Goal: Transaction & Acquisition: Purchase product/service

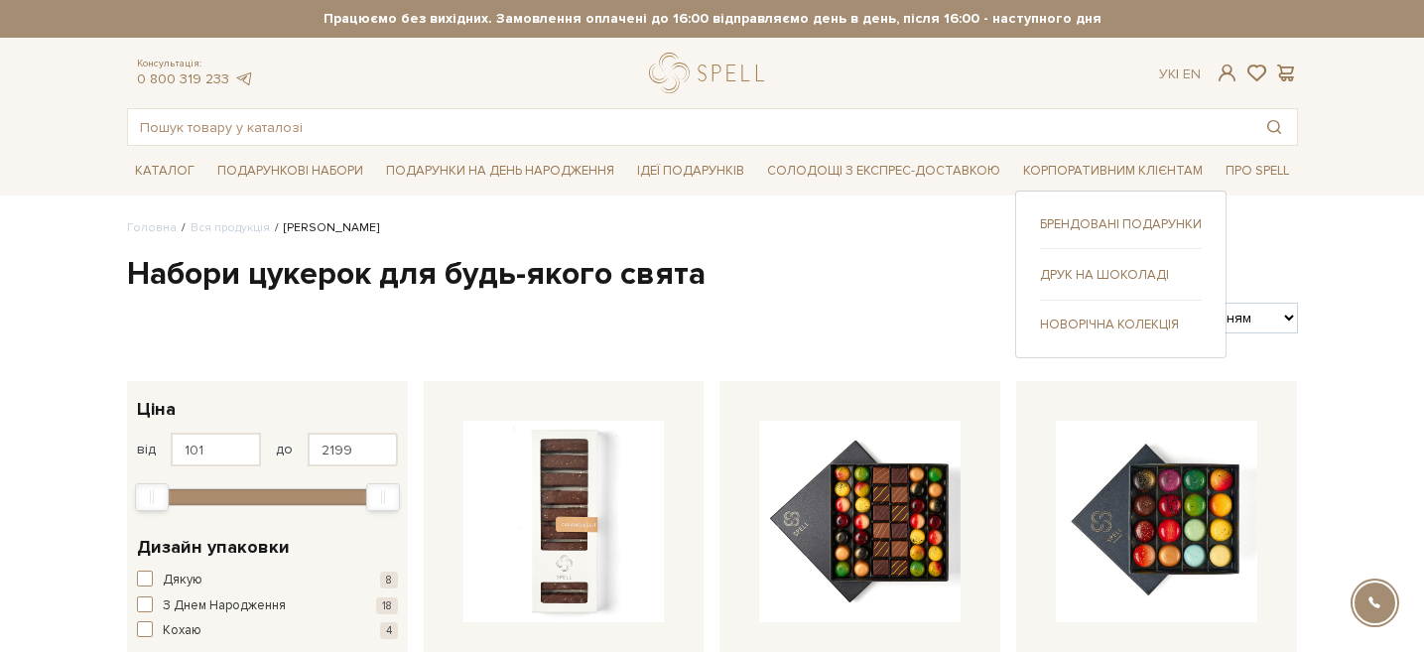
click at [1084, 276] on link "Друк на шоколаді" at bounding box center [1121, 275] width 162 height 18
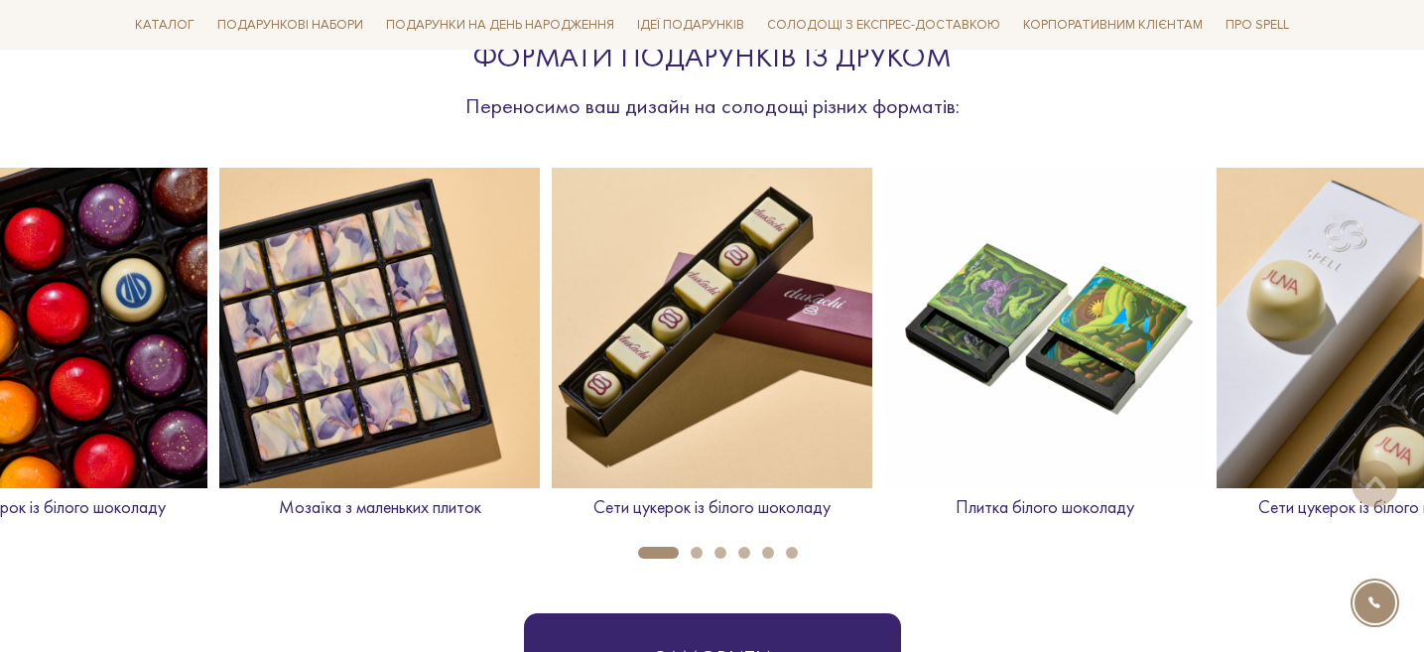
scroll to position [748, 0]
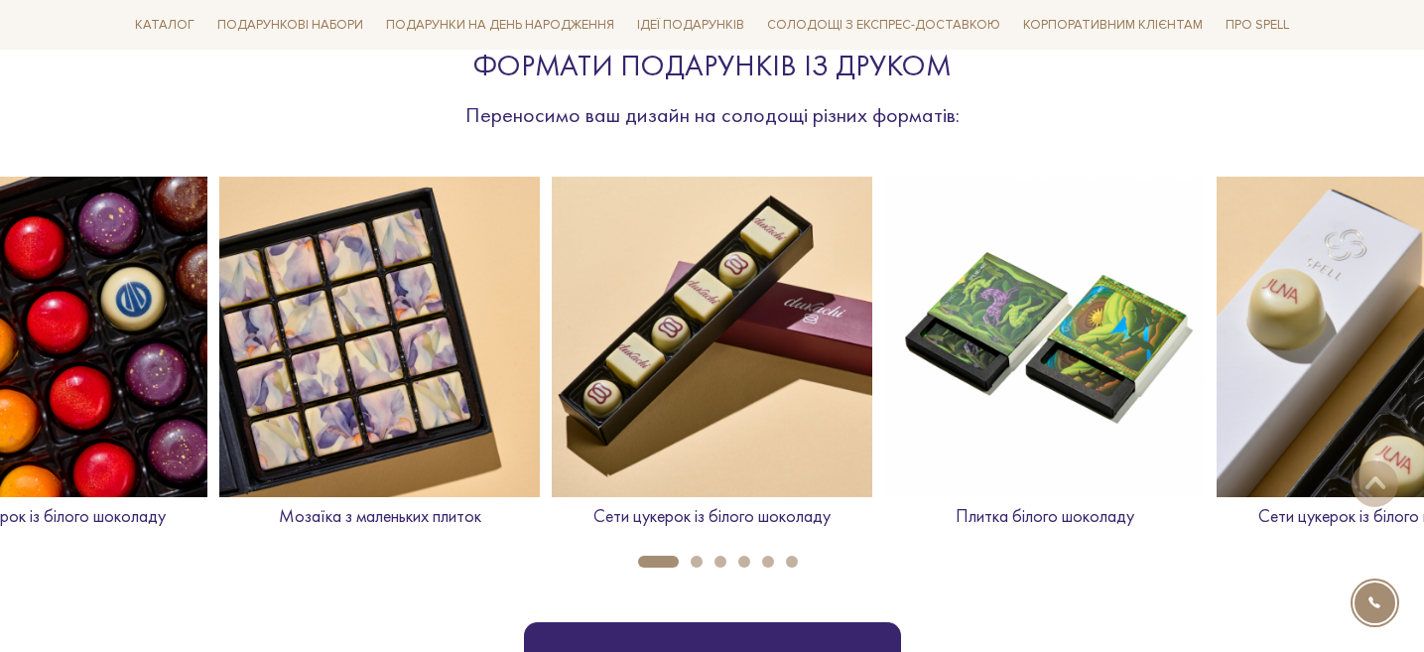
click at [740, 365] on img at bounding box center [712, 337] width 321 height 321
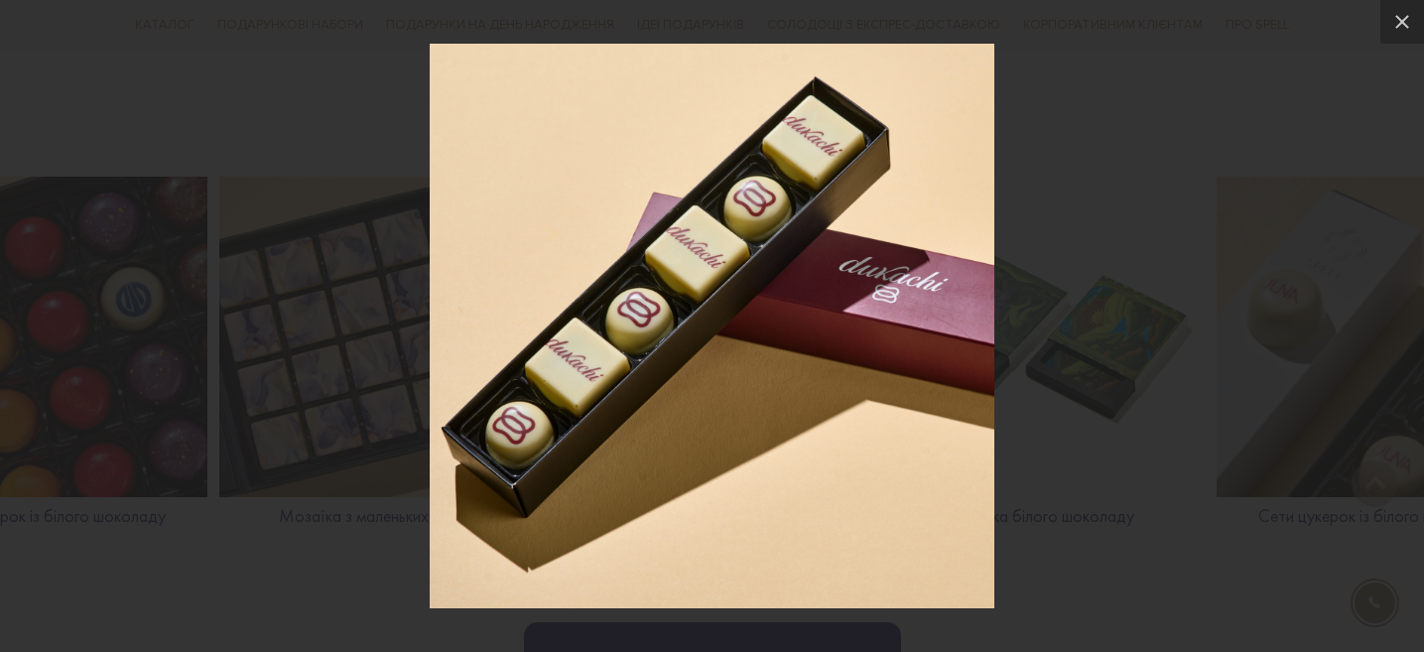
click at [1081, 367] on div at bounding box center [712, 326] width 1424 height 652
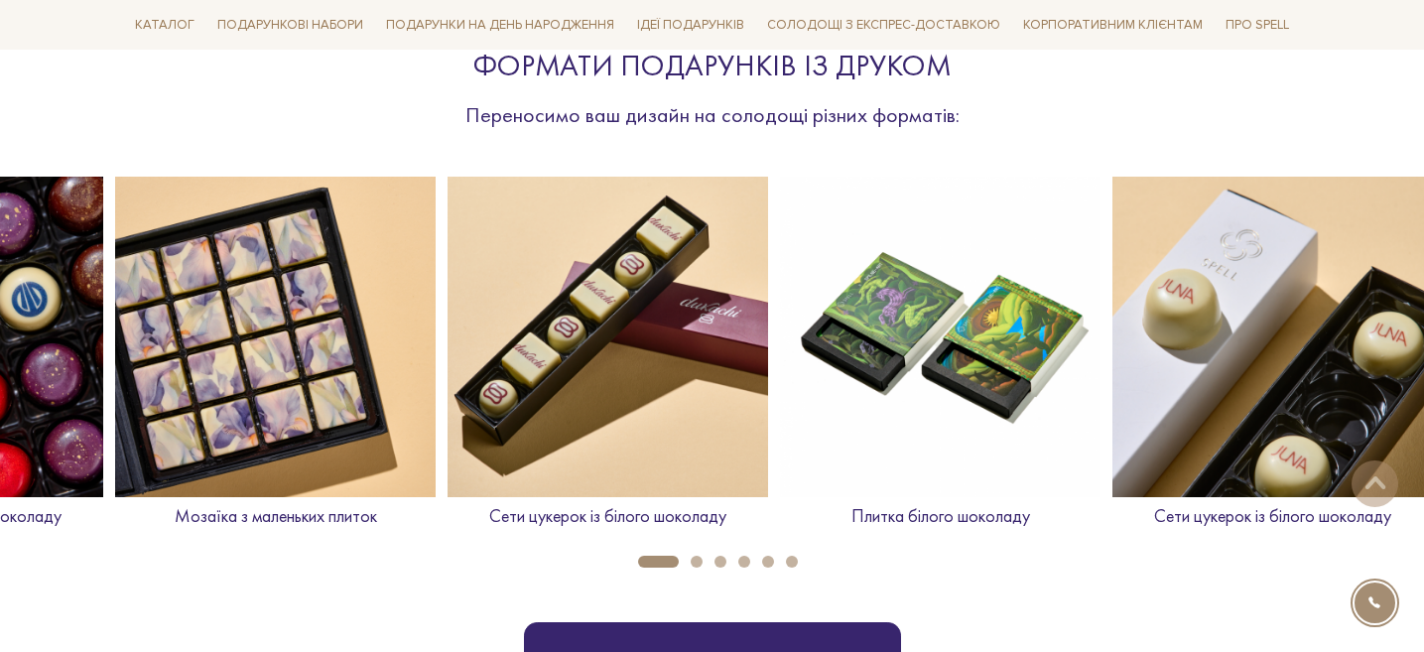
drag, startPoint x: 722, startPoint y: 507, endPoint x: 407, endPoint y: 536, distance: 316.9
click at [448, 538] on div "Сети цукерок із білого шоколаду" at bounding box center [608, 360] width 321 height 367
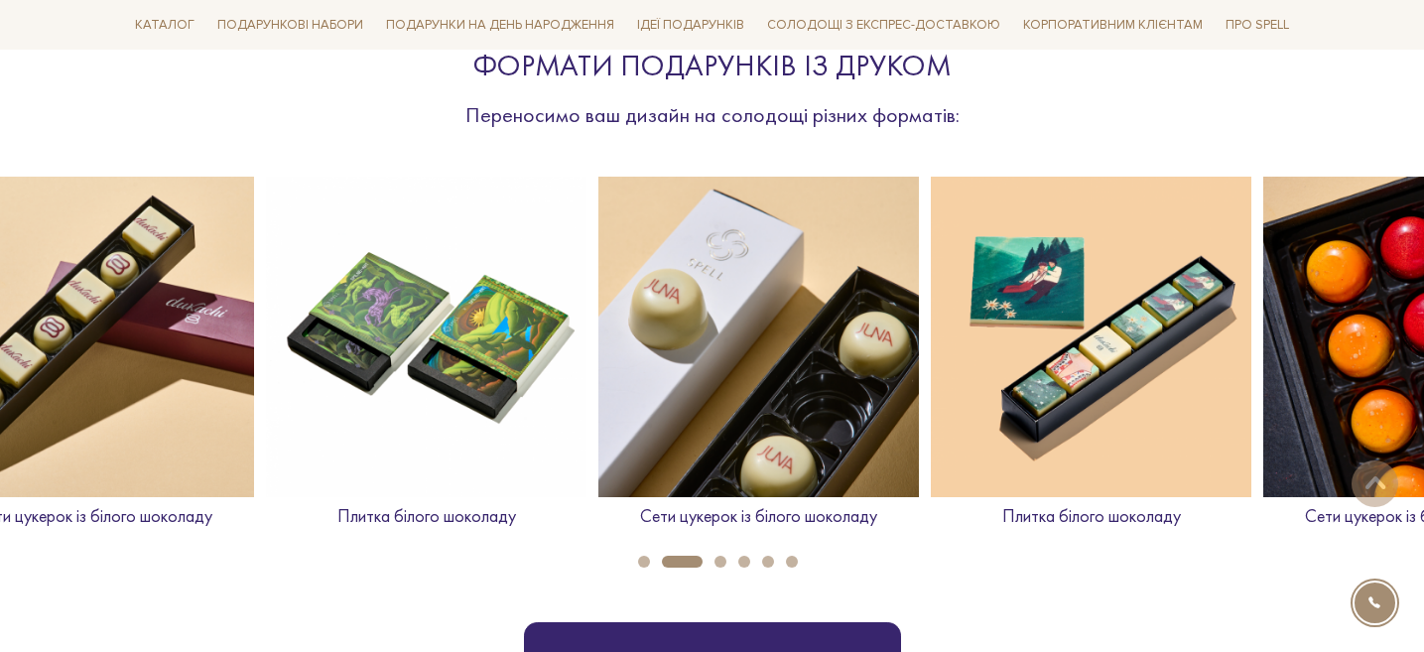
drag, startPoint x: 684, startPoint y: 458, endPoint x: 299, endPoint y: 457, distance: 385.0
click at [299, 457] on img at bounding box center [426, 337] width 321 height 321
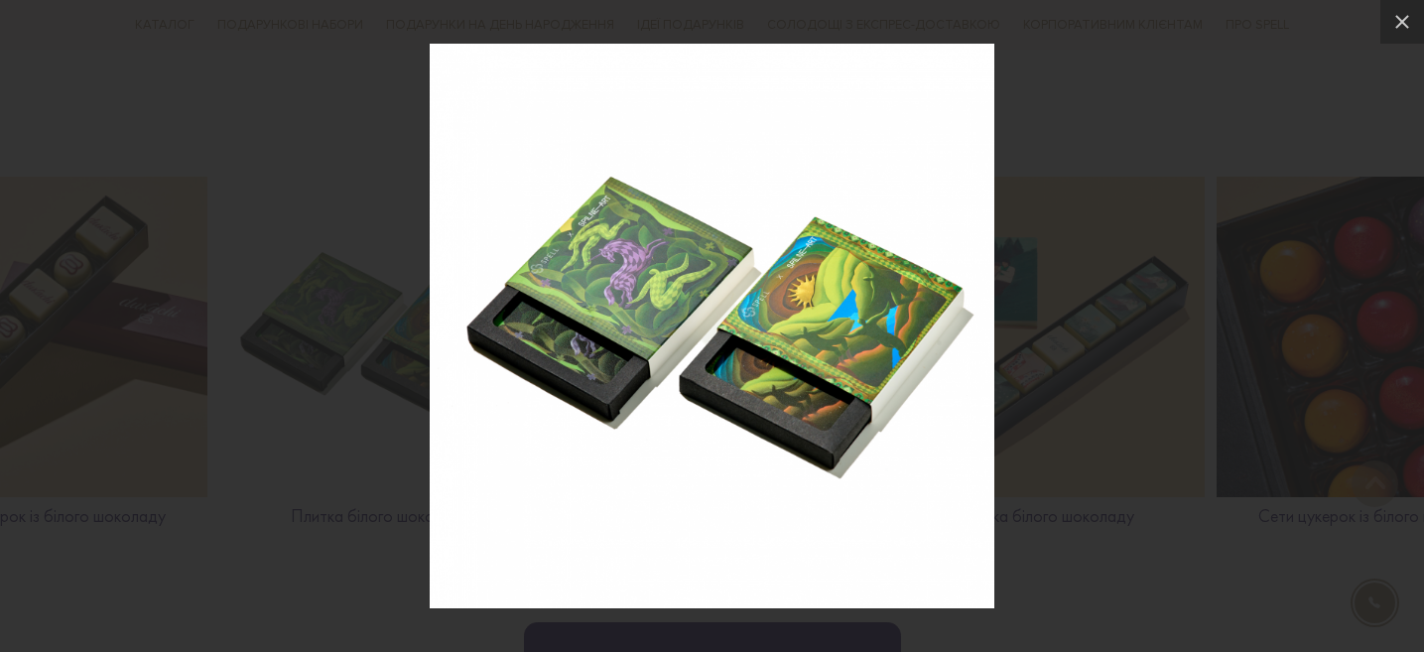
click at [1158, 357] on div at bounding box center [712, 326] width 1424 height 652
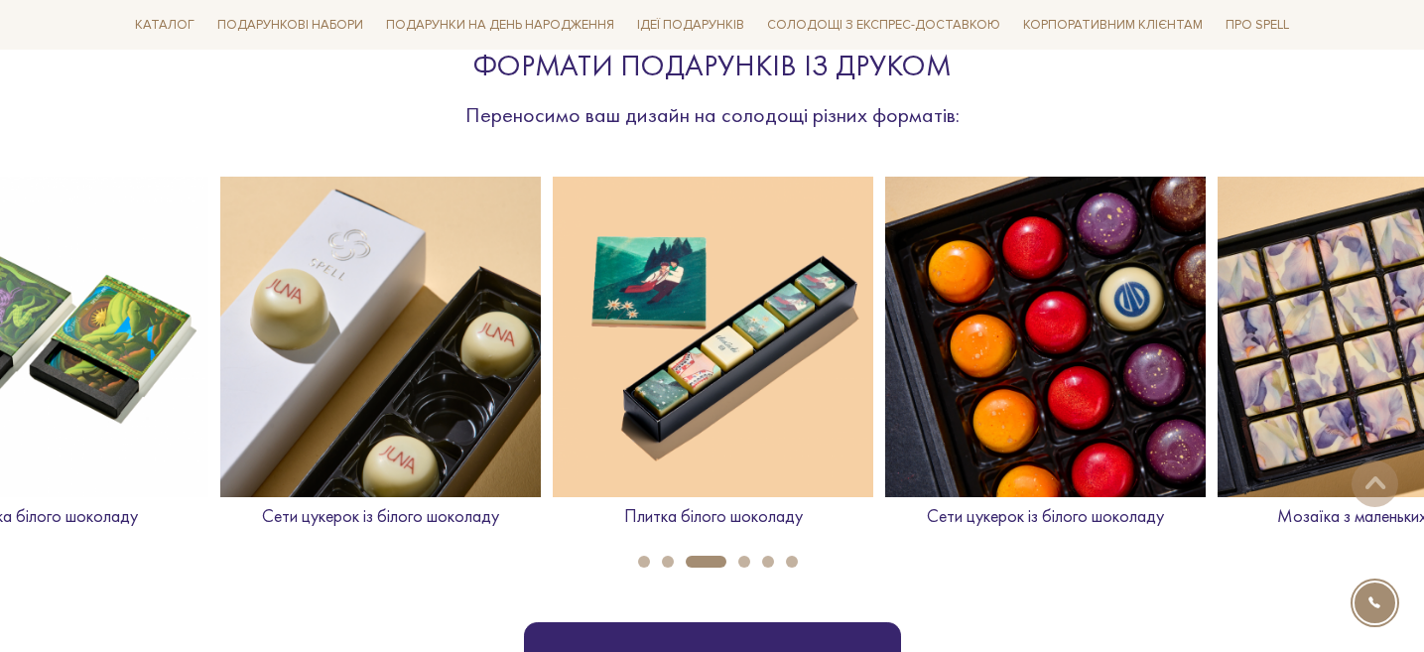
drag, startPoint x: 856, startPoint y: 514, endPoint x: 523, endPoint y: 519, distance: 333.5
click at [523, 519] on p "Сети цукерок із білого шоколаду" at bounding box center [380, 516] width 321 height 23
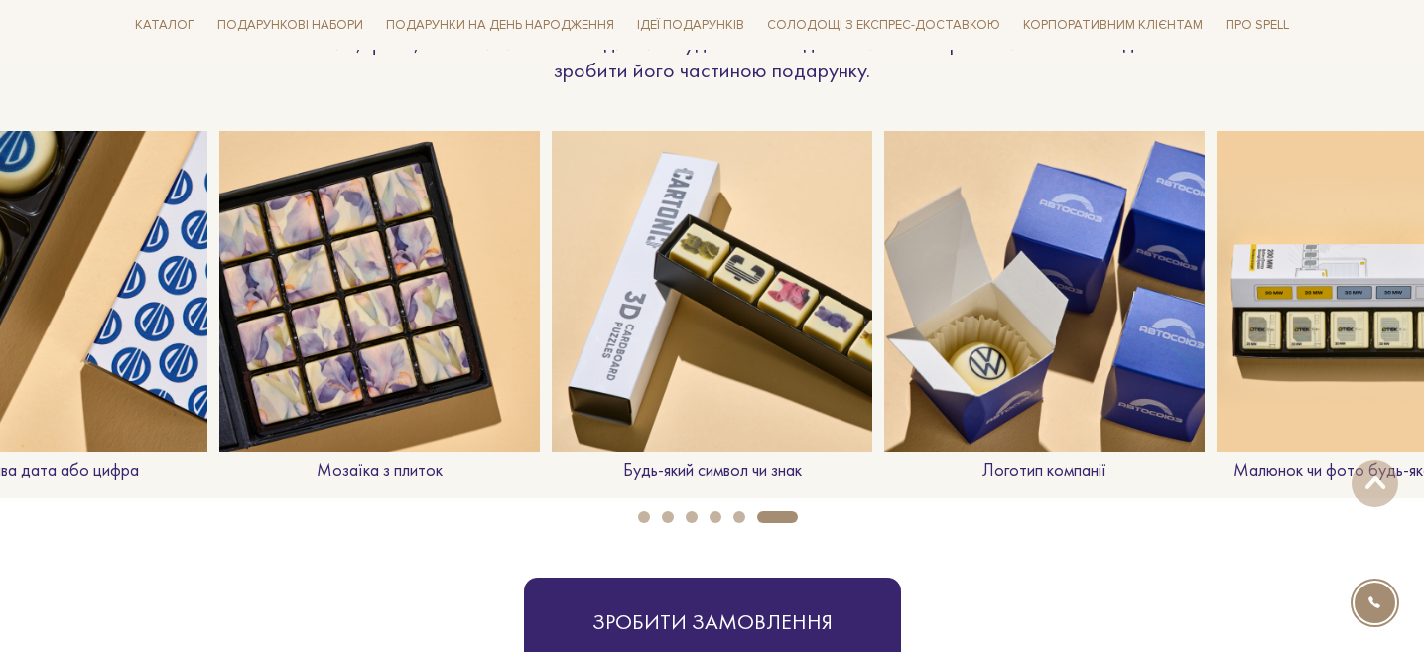
scroll to position [1618, 0]
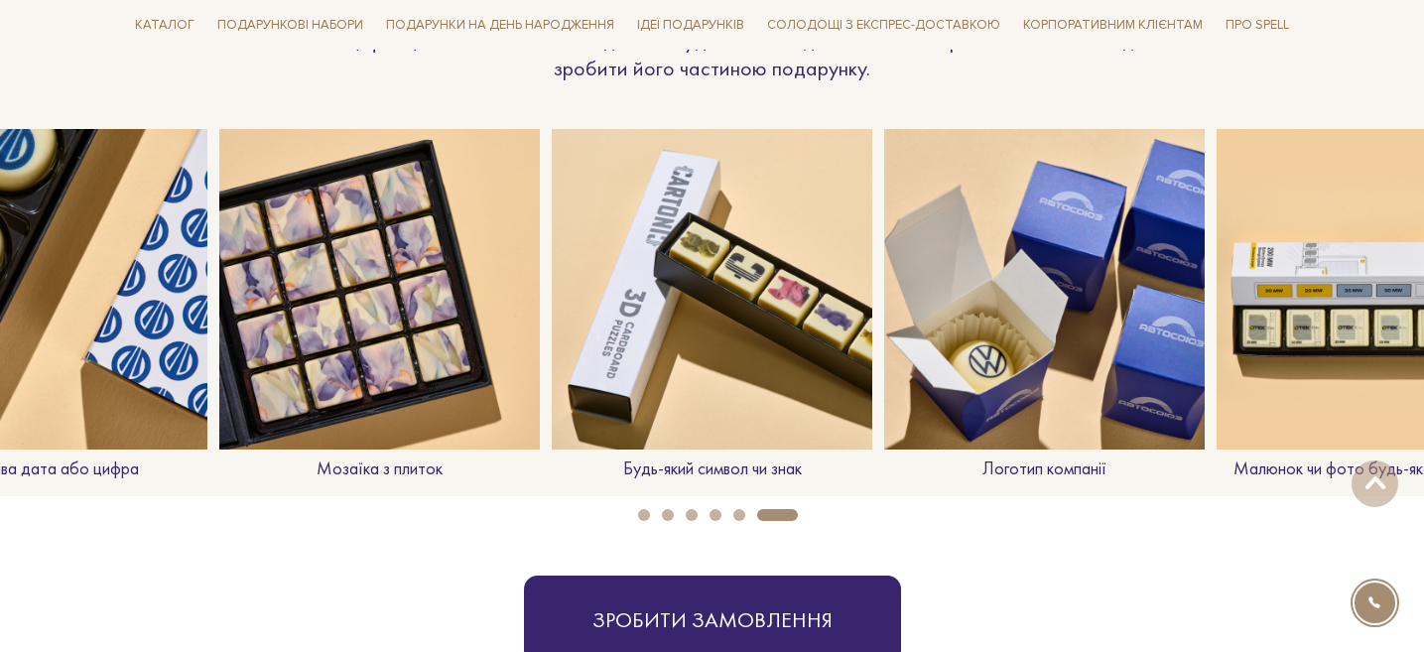
click at [964, 331] on img at bounding box center [1044, 289] width 321 height 321
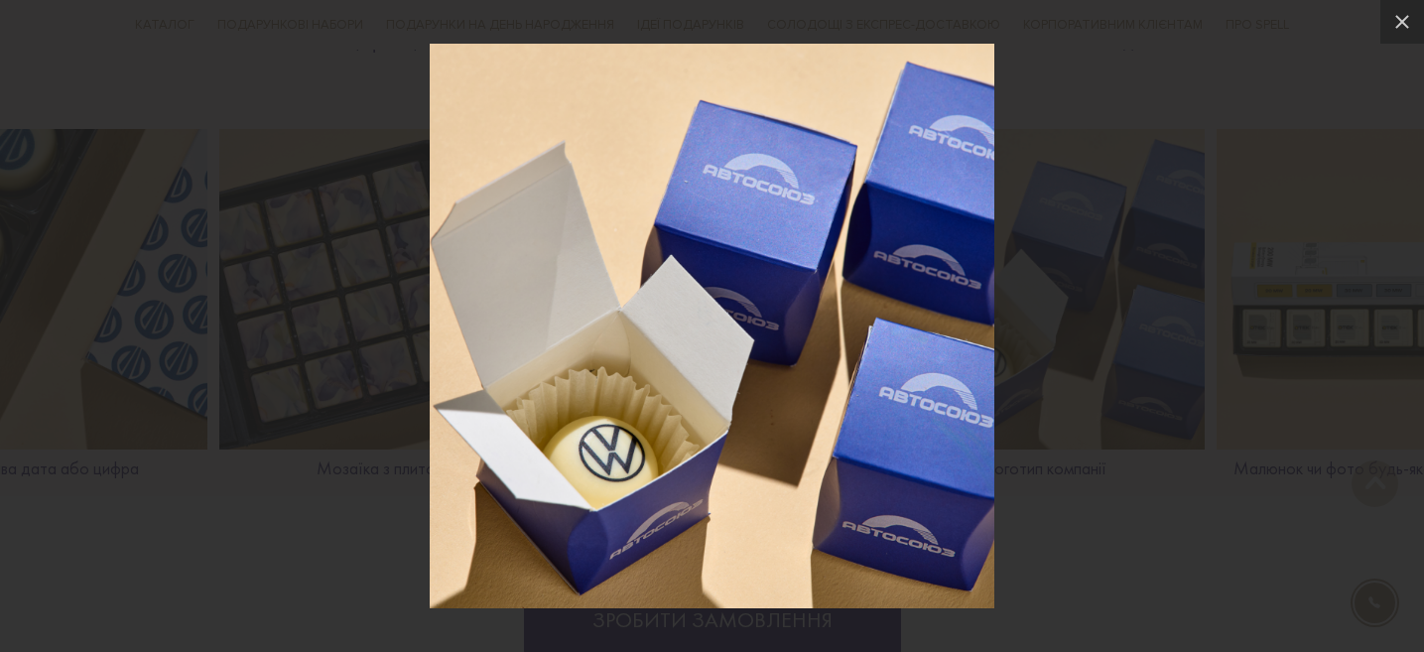
click at [1027, 353] on div at bounding box center [712, 326] width 1424 height 652
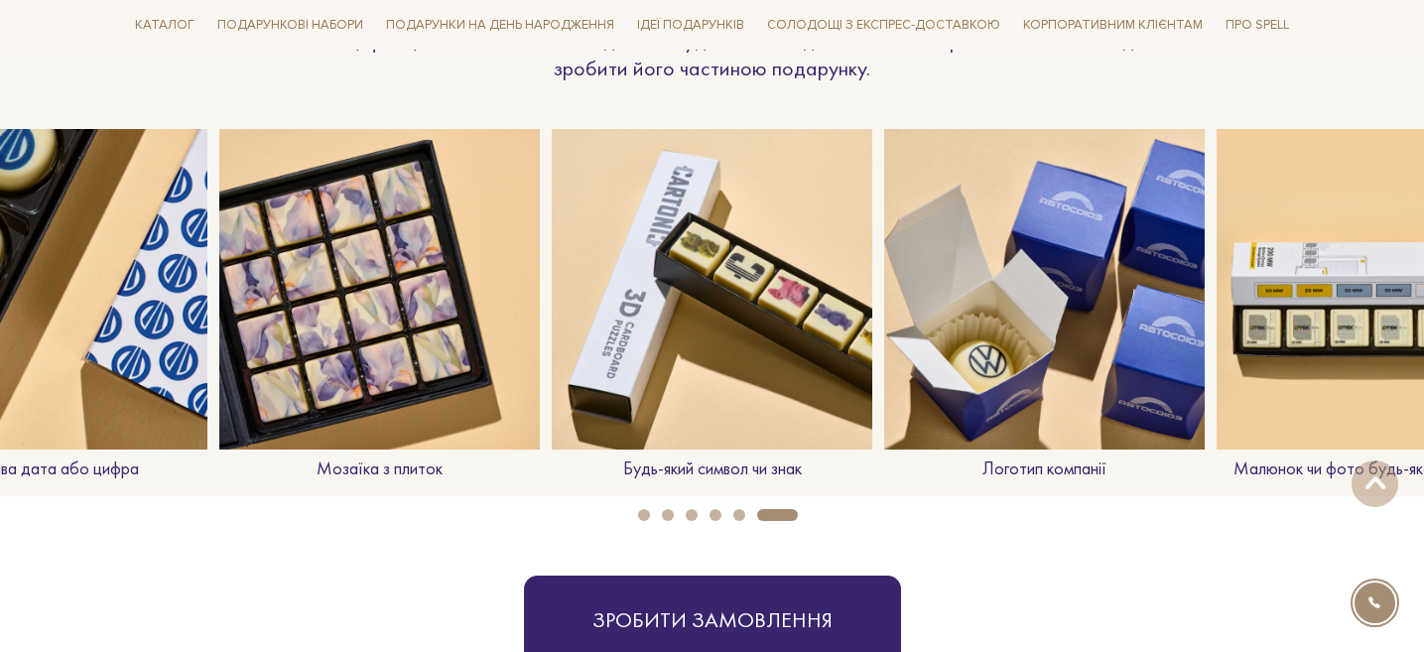
click at [769, 285] on img at bounding box center [712, 289] width 321 height 321
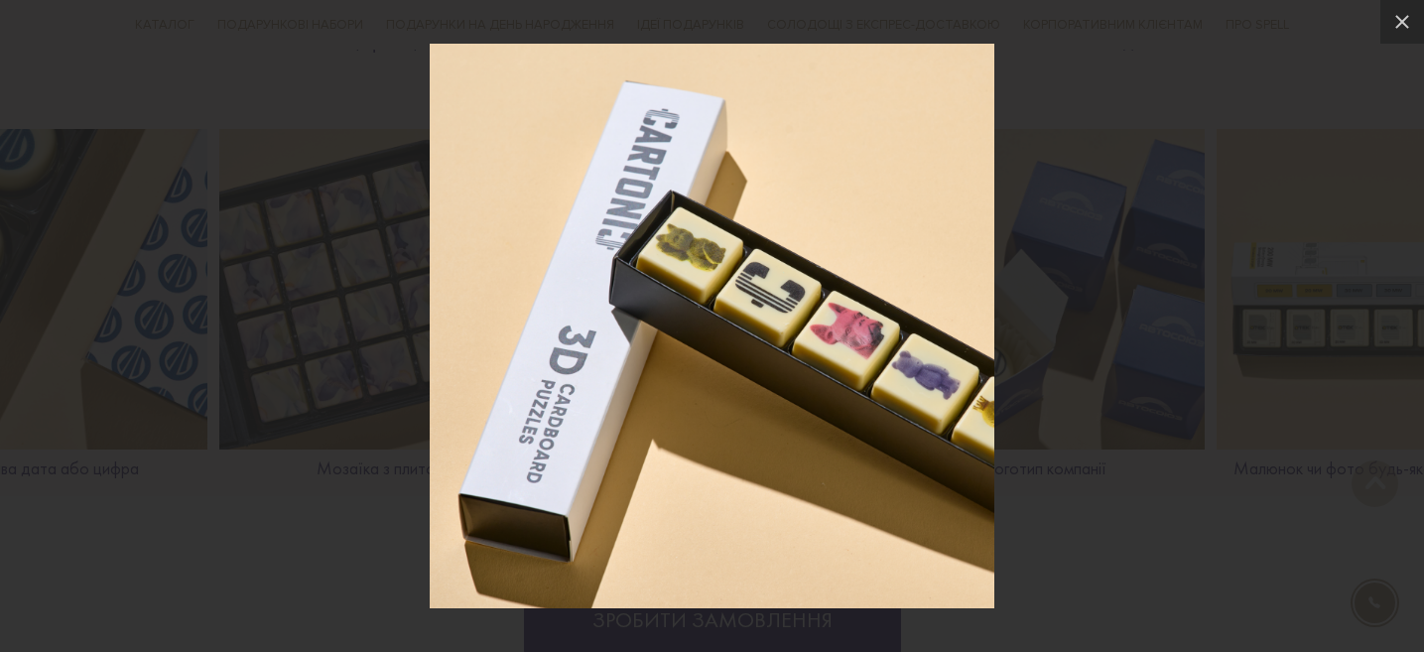
click at [1064, 330] on div at bounding box center [712, 326] width 1424 height 652
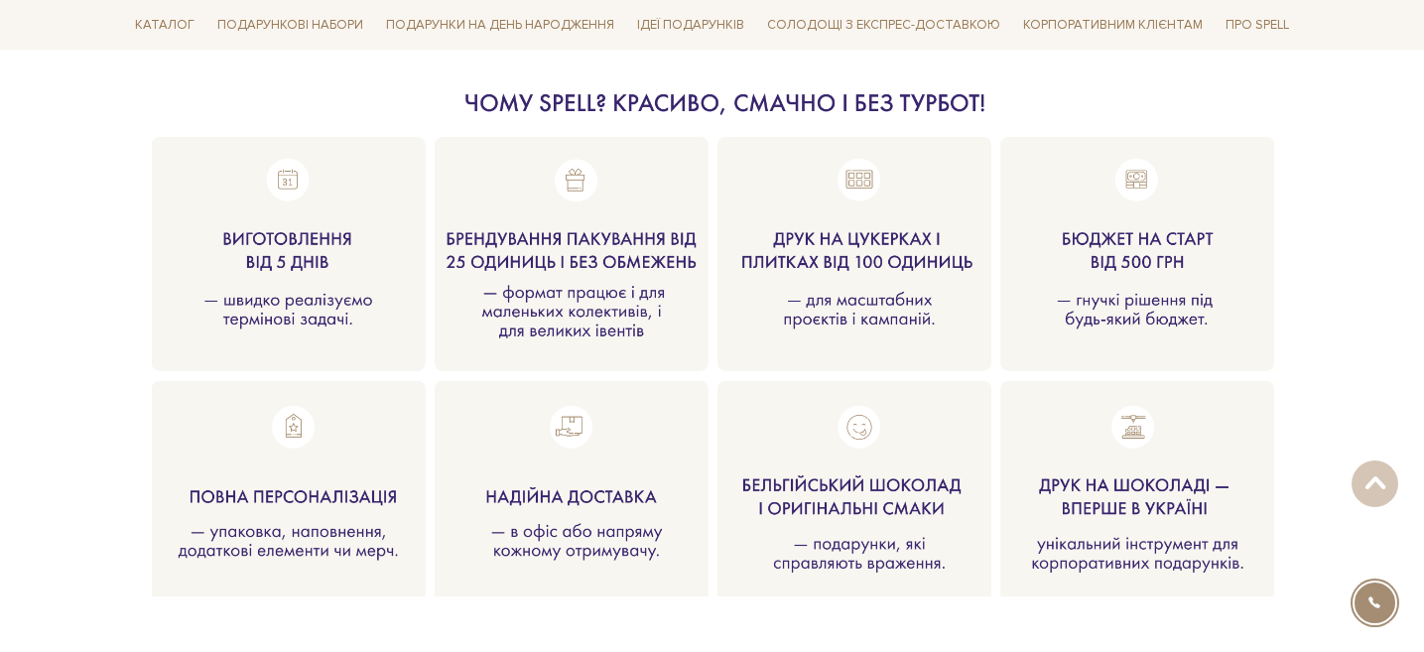
scroll to position [2258, 0]
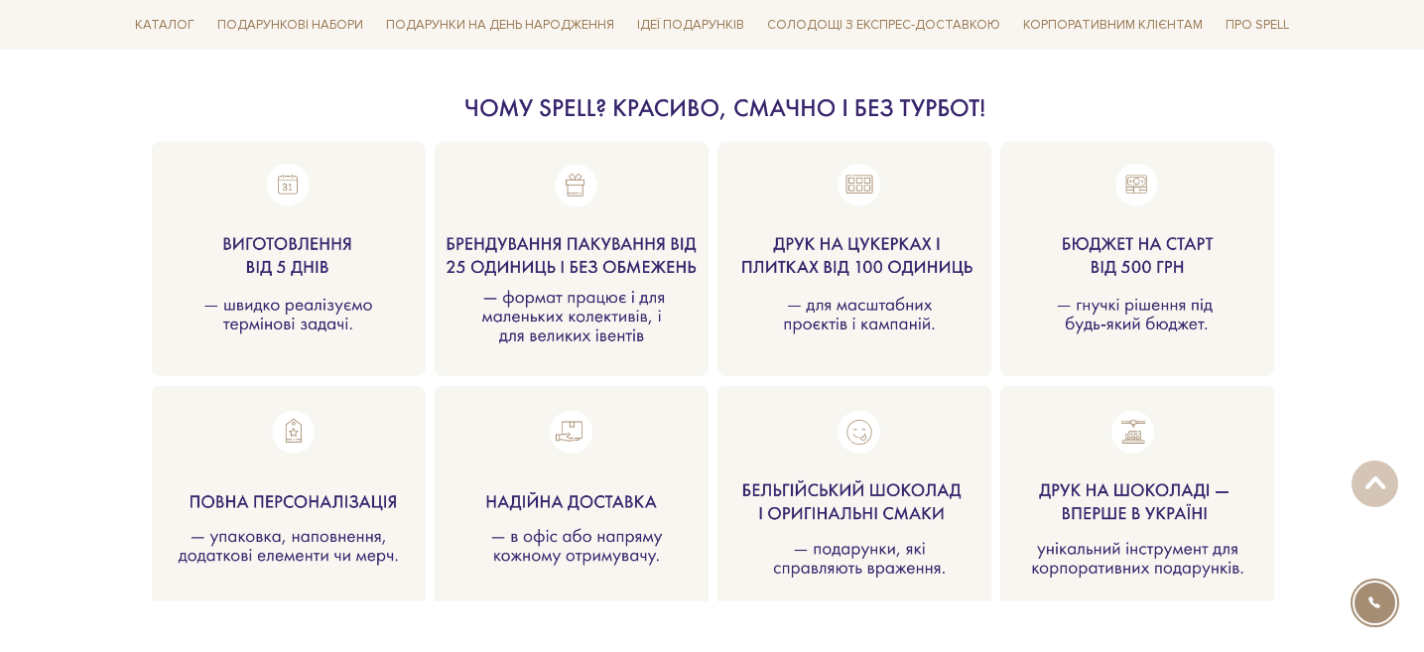
drag, startPoint x: 675, startPoint y: 225, endPoint x: 576, endPoint y: 440, distance: 236.2
click at [576, 441] on div at bounding box center [712, 313] width 1171 height 445
drag, startPoint x: 473, startPoint y: 112, endPoint x: 525, endPoint y: 234, distance: 132.5
click at [524, 231] on div at bounding box center [712, 313] width 1171 height 445
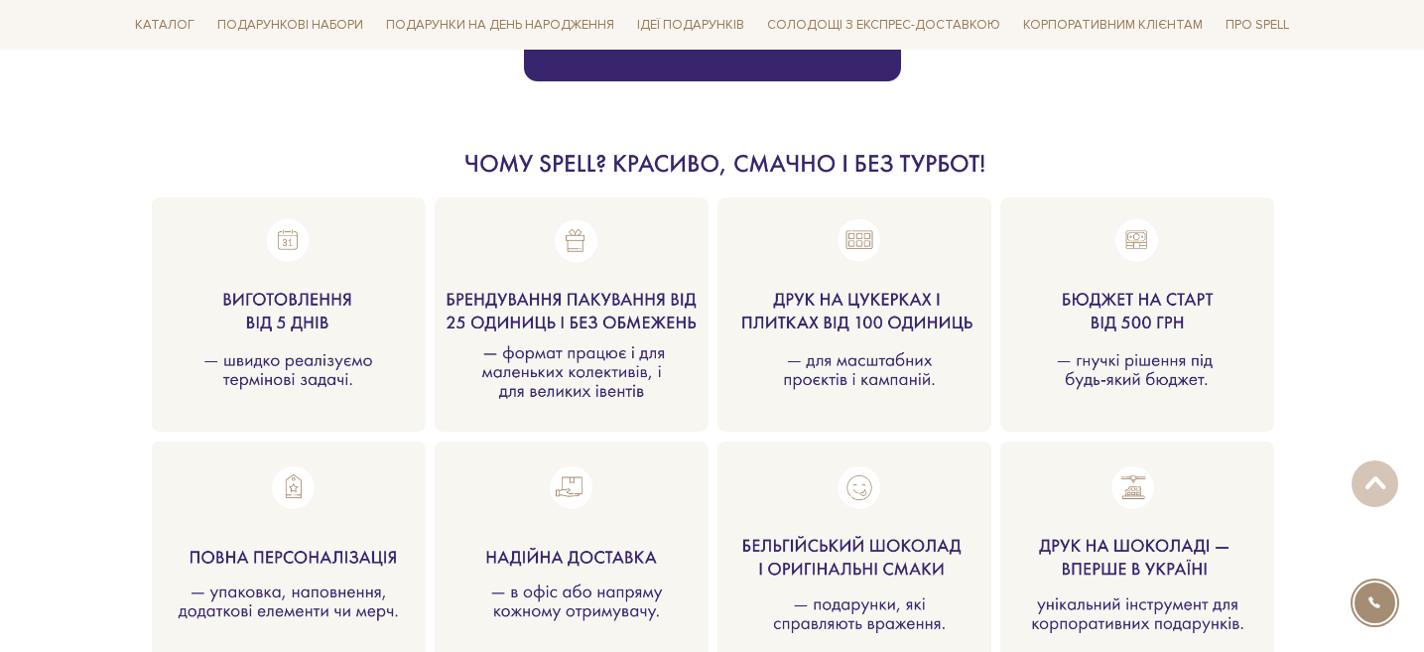
scroll to position [2200, 0]
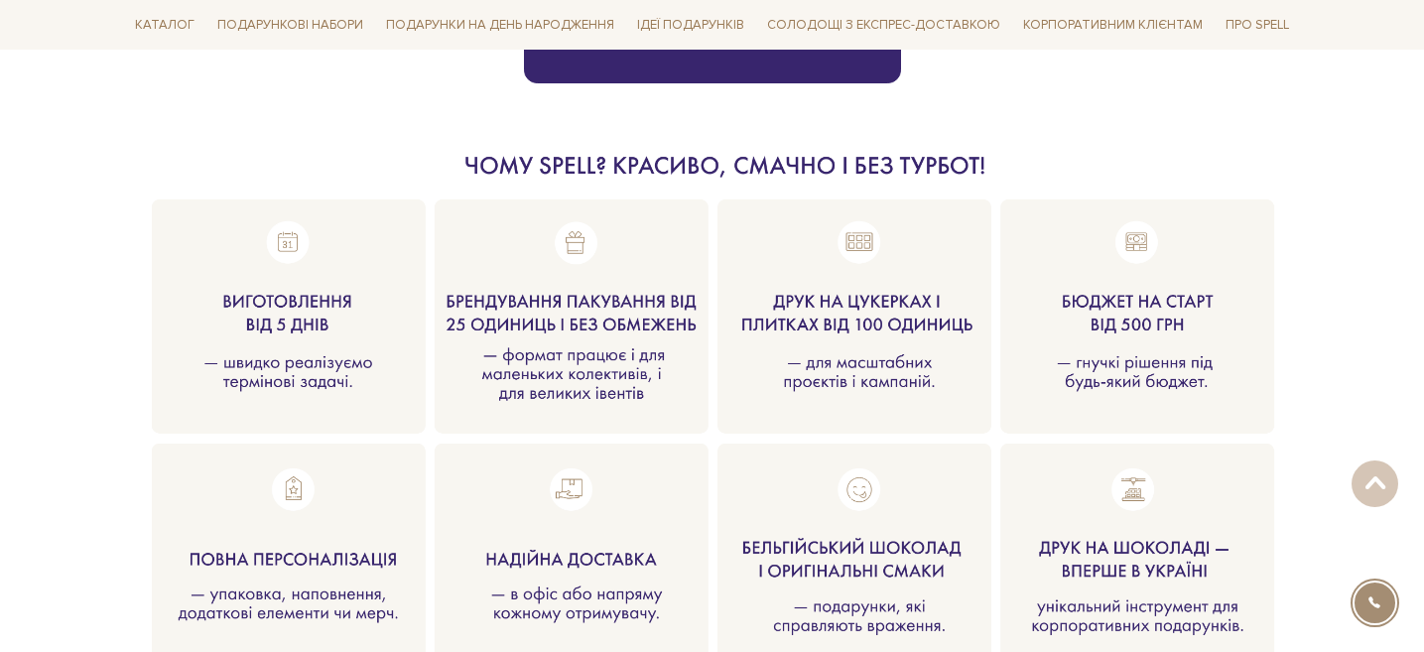
click at [1340, 358] on div "Формати подарунків із друком Переносимо ваш дизайн на солодощі різних форматів:…" at bounding box center [712, 378] width 1424 height 4718
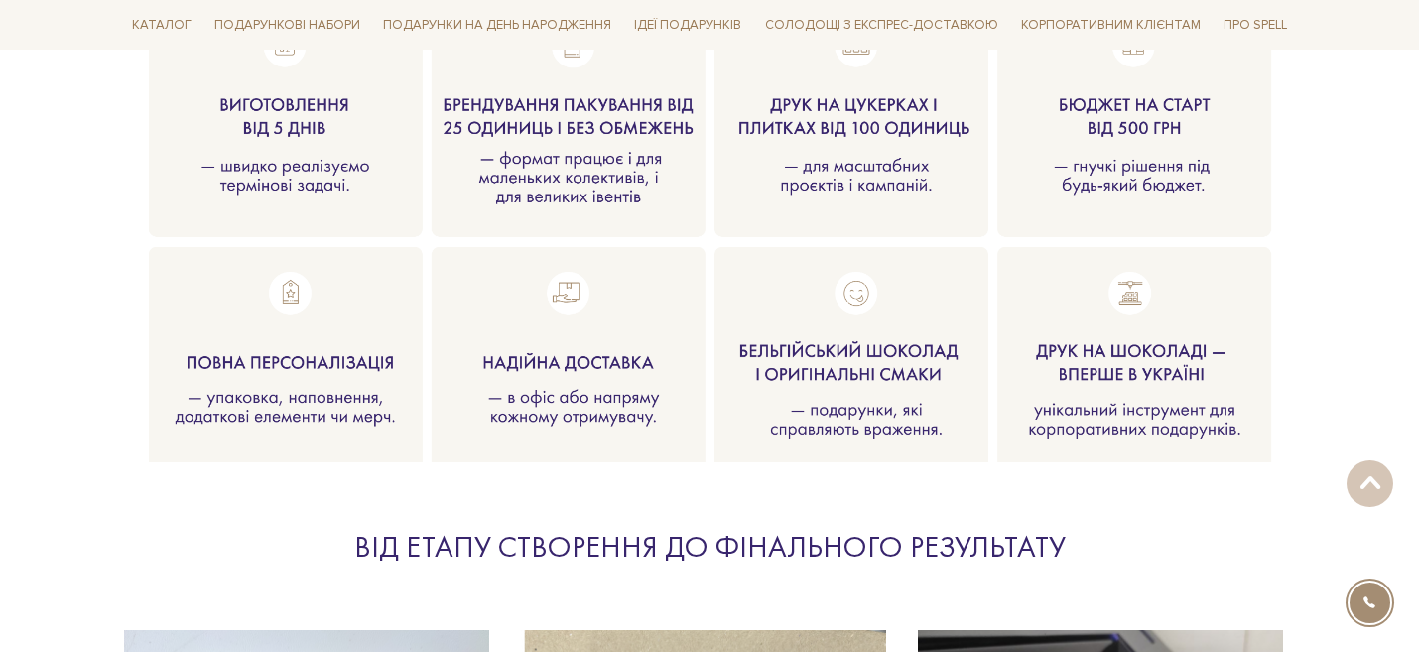
scroll to position [2233, 0]
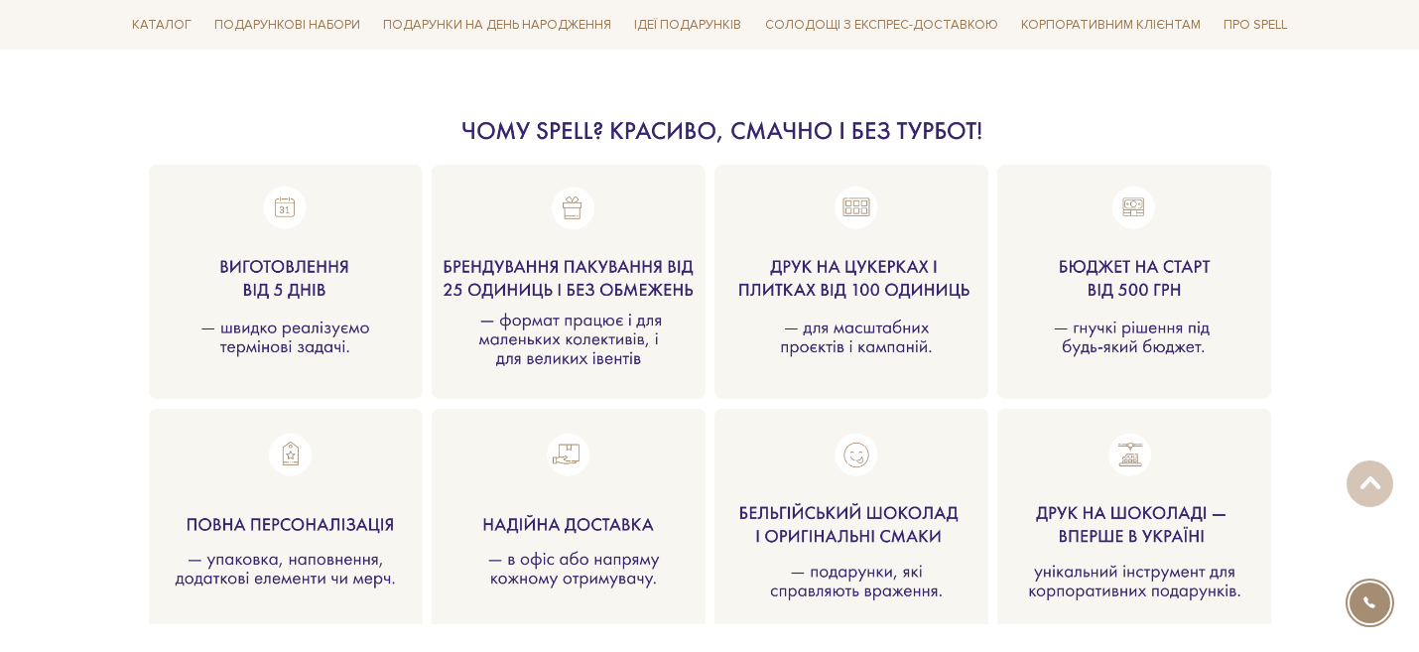
click at [1373, 266] on div "Формати подарунків із друком Переносимо ваш дизайн на солодощі різних форматів:…" at bounding box center [709, 345] width 1419 height 4716
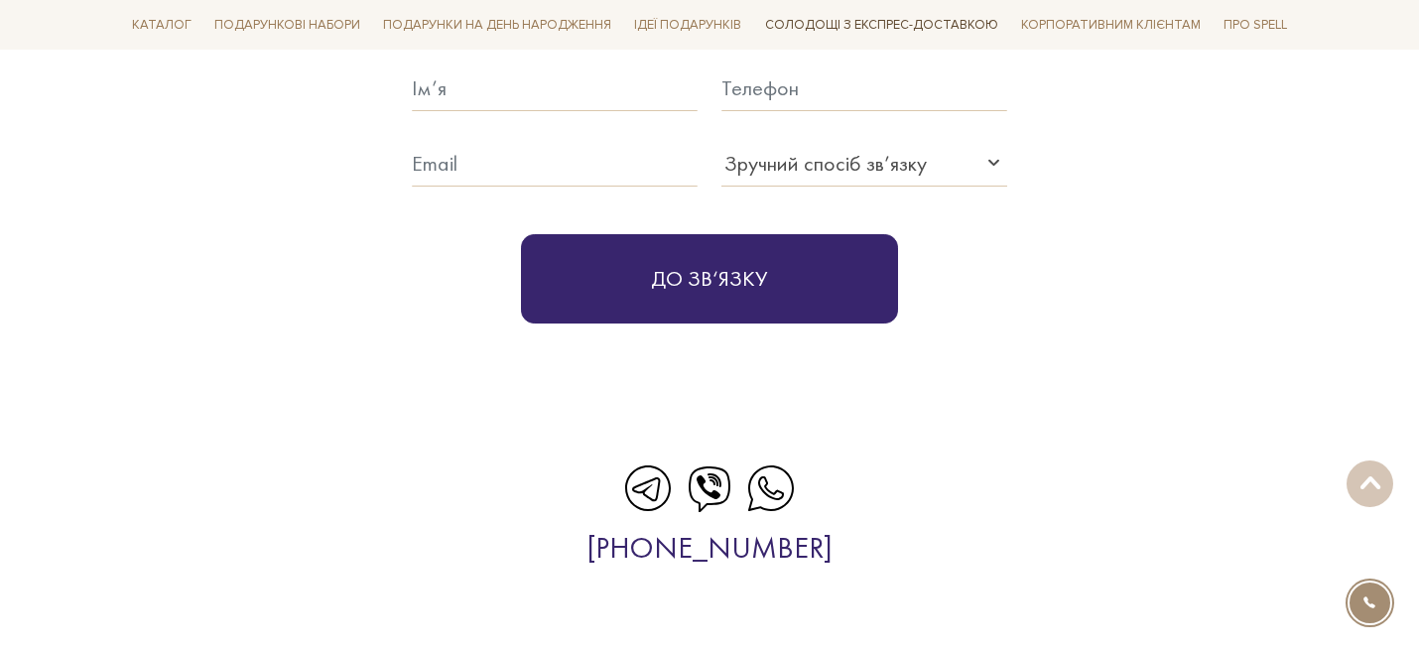
scroll to position [5027, 0]
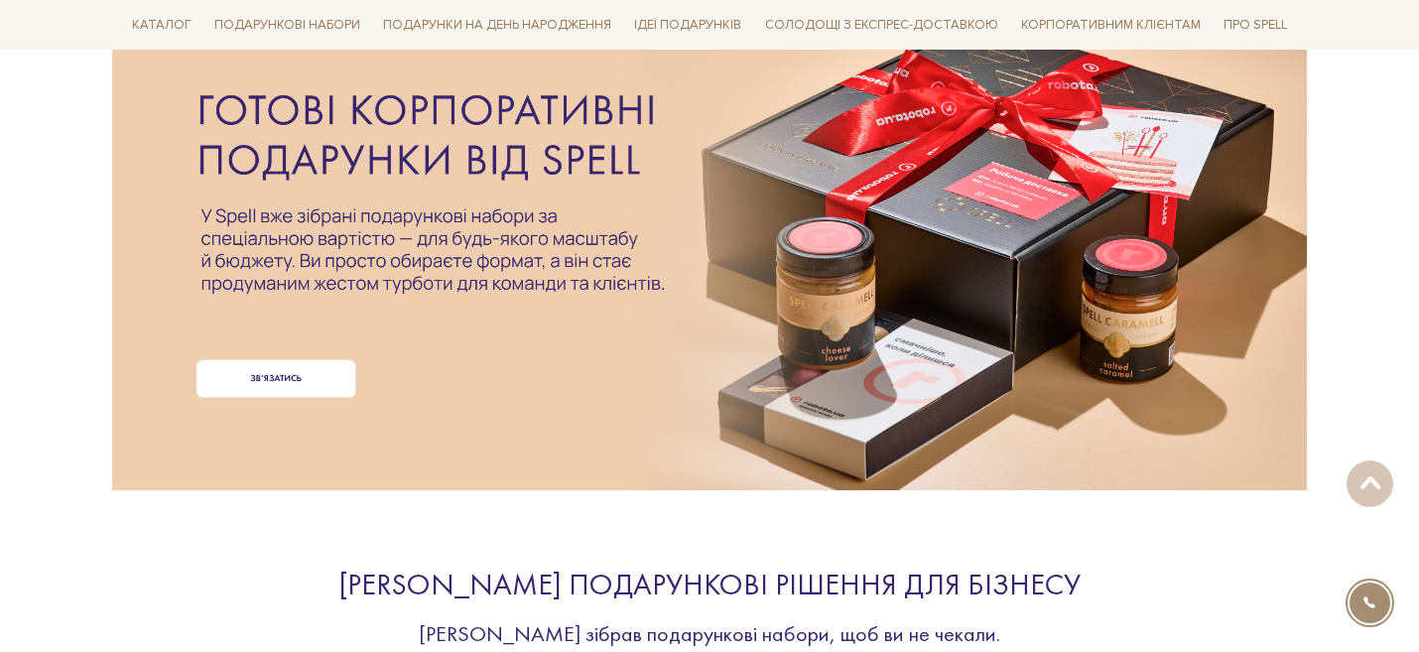
scroll to position [234, 0]
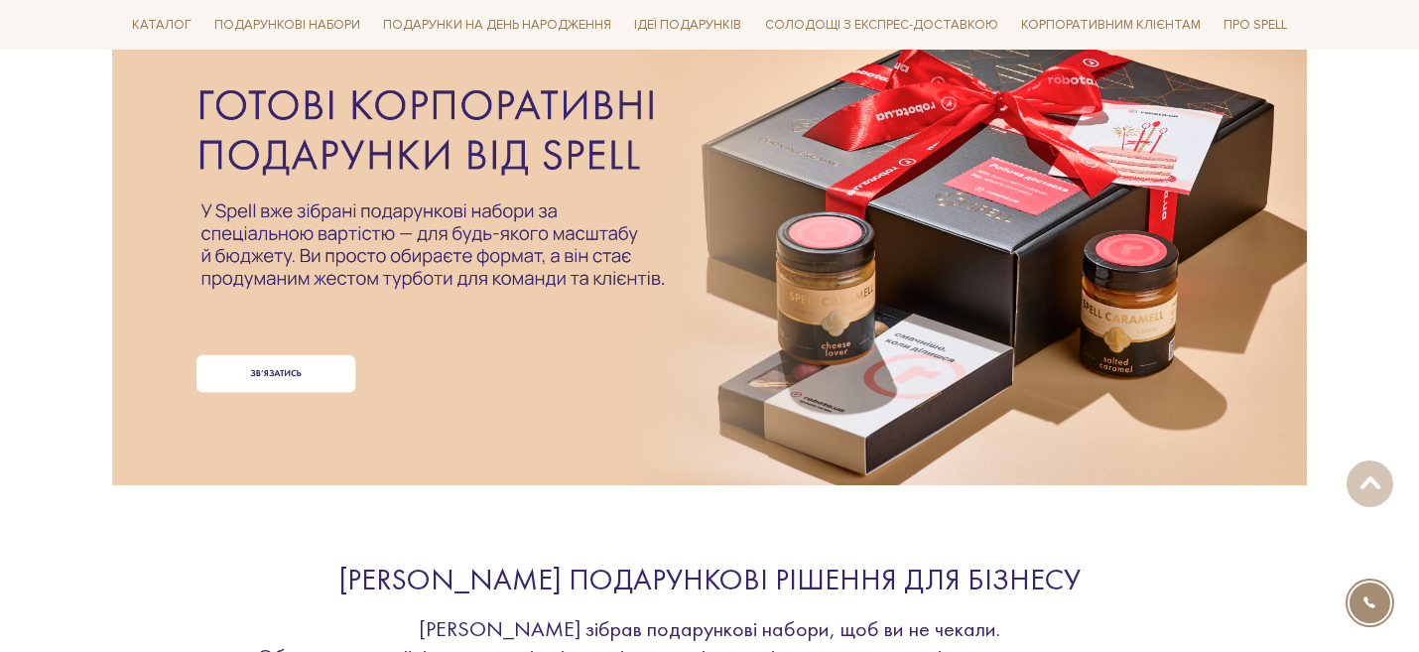
click at [255, 368] on div at bounding box center [709, 207] width 1171 height 445
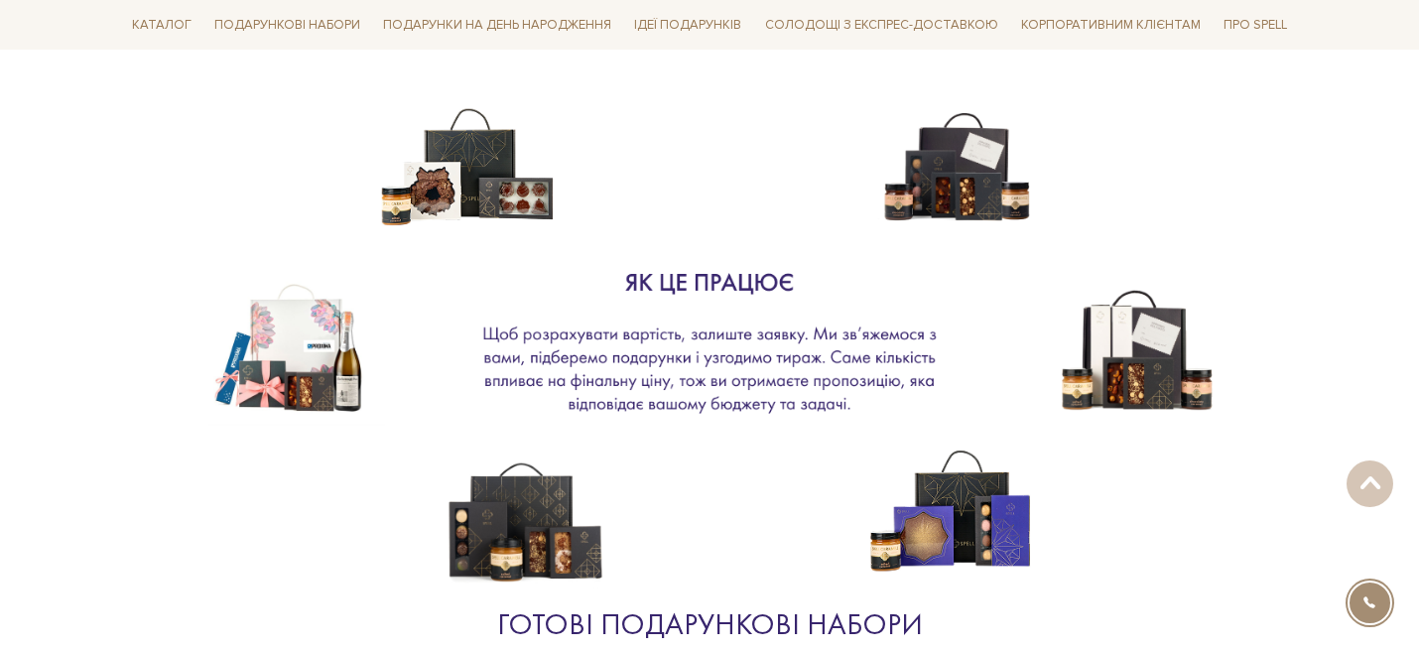
scroll to position [1551, 0]
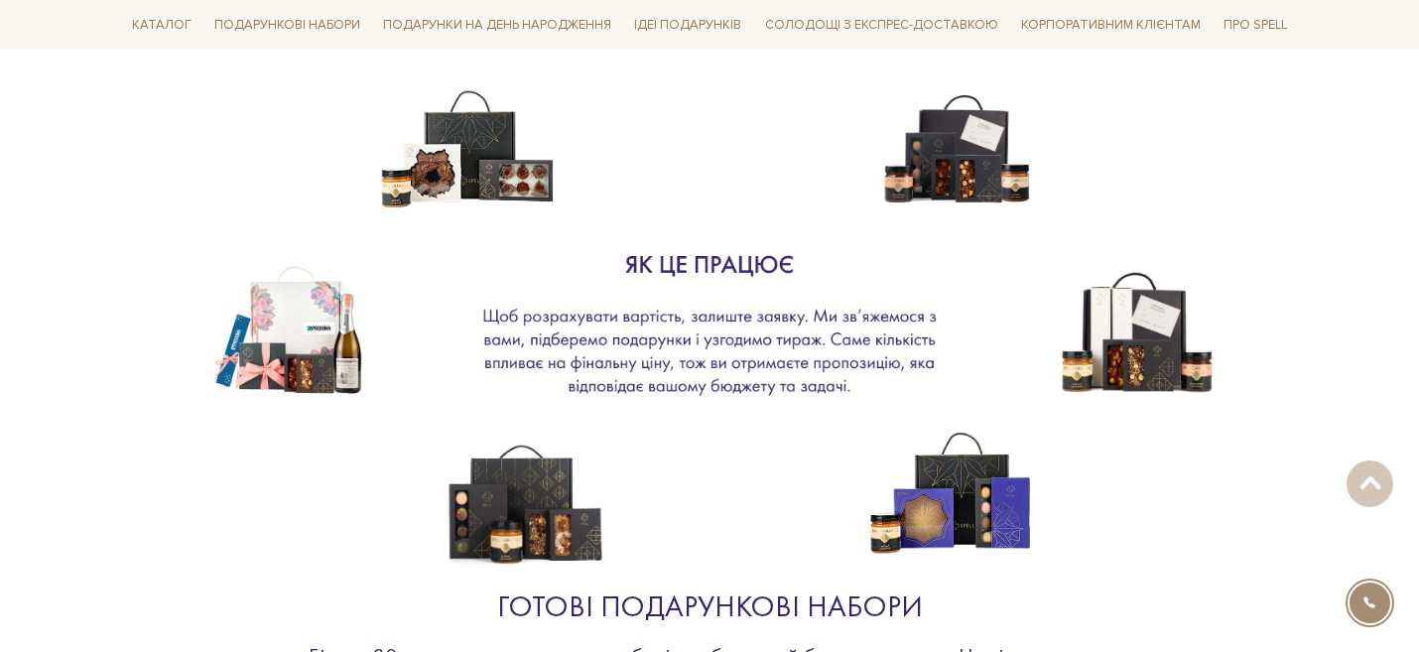
drag, startPoint x: 679, startPoint y: 245, endPoint x: 668, endPoint y: 409, distance: 164.1
click at [669, 410] on div at bounding box center [709, 299] width 1171 height 445
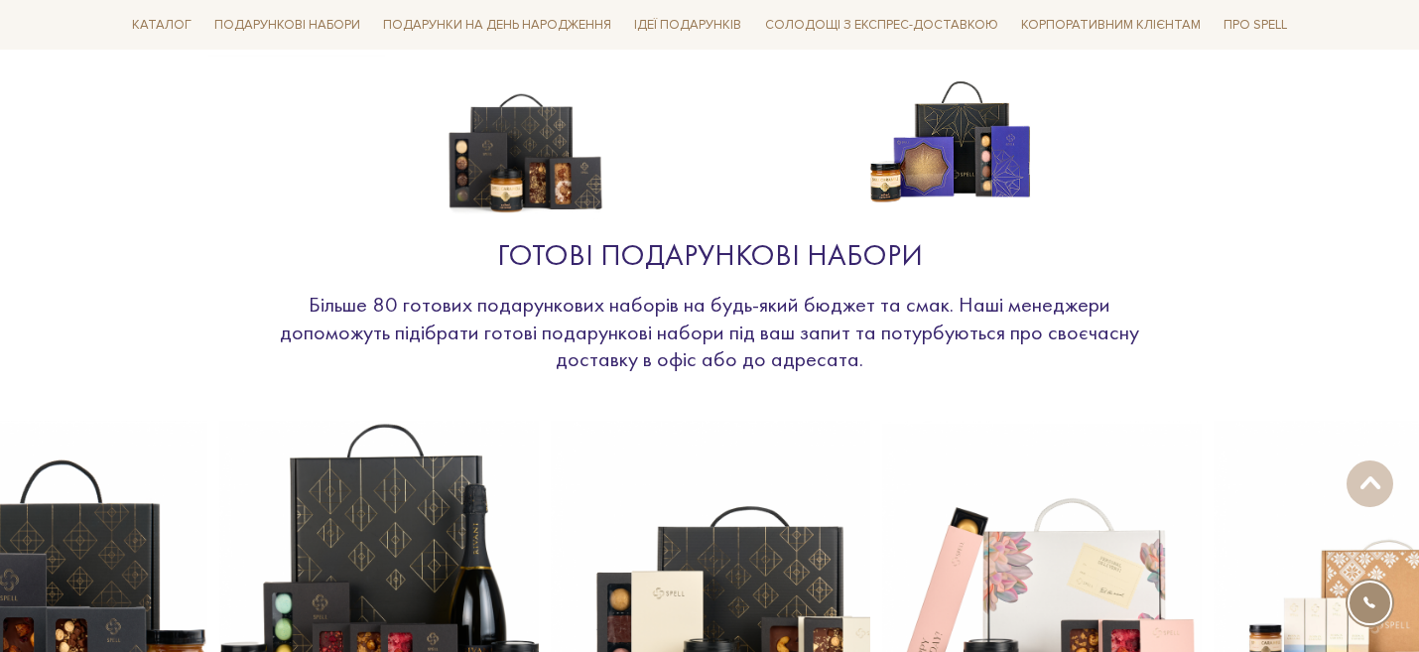
scroll to position [1921, 0]
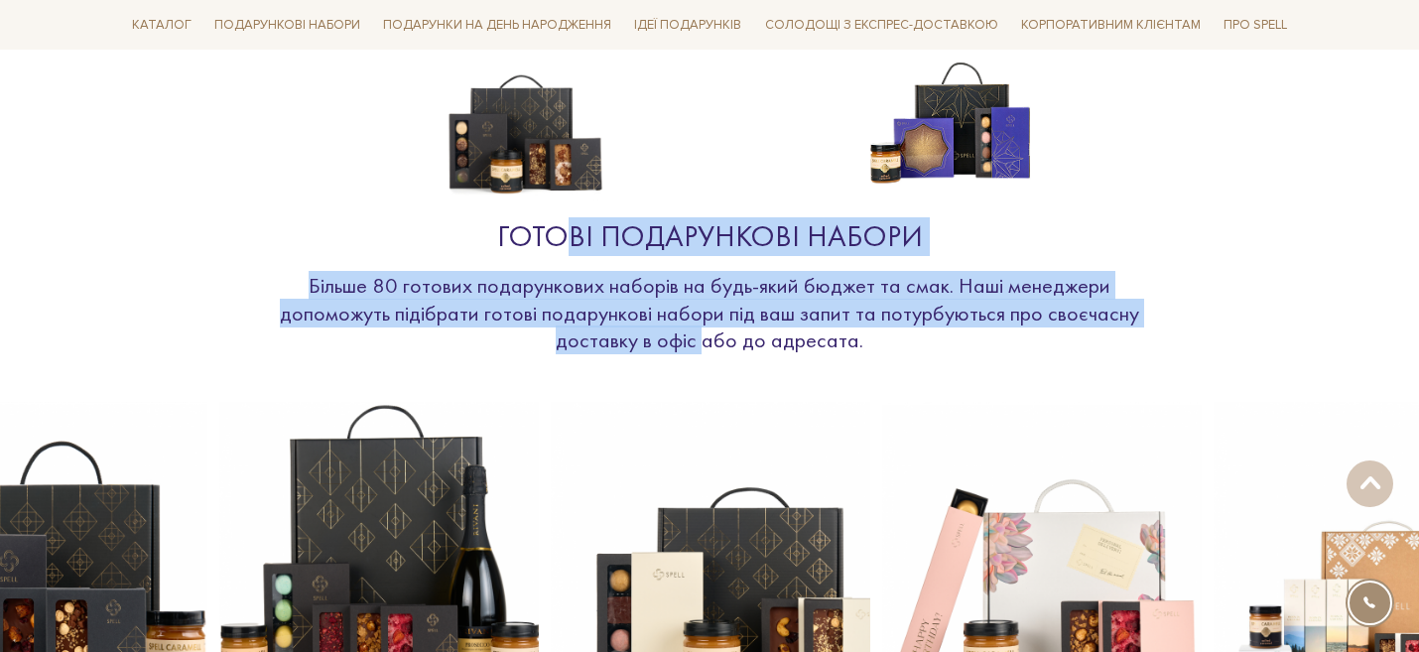
drag, startPoint x: 575, startPoint y: 219, endPoint x: 573, endPoint y: 317, distance: 97.3
click at [574, 319] on div "Готові подарункові набори Більше 80 готових подарункових наборів на будь-який б…" at bounding box center [709, 285] width 1195 height 137
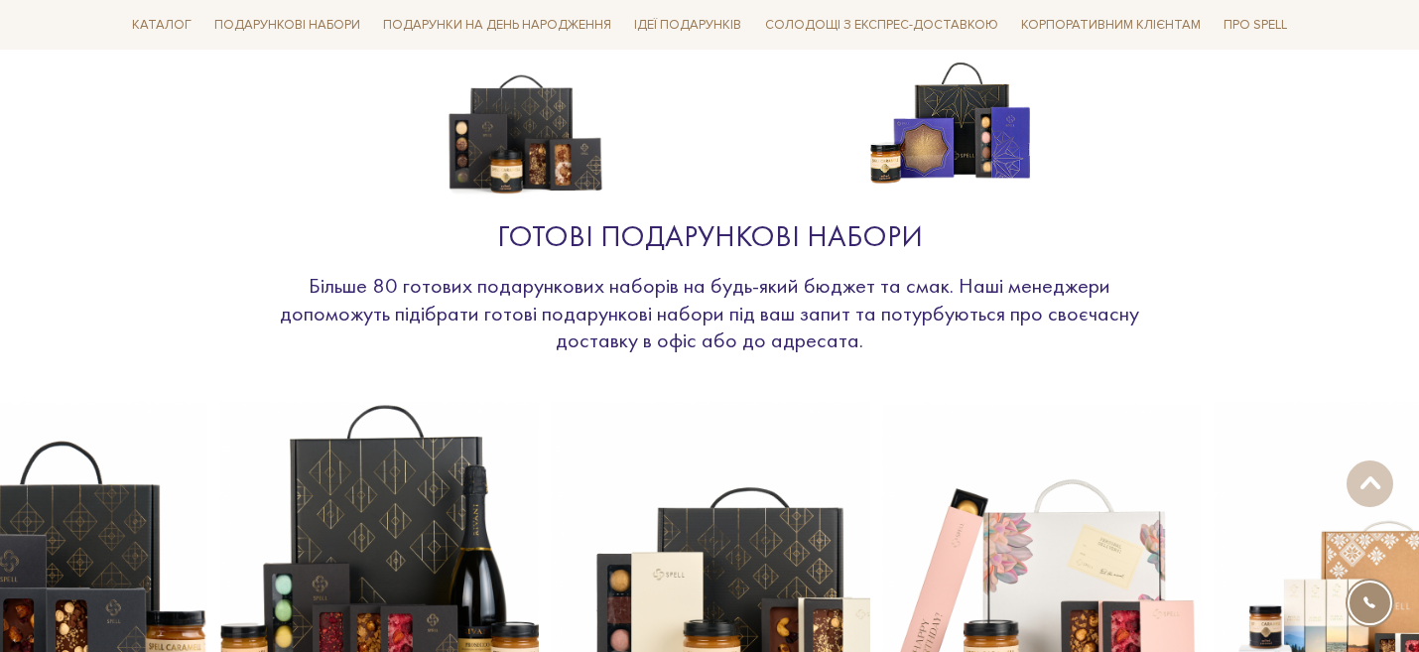
click at [559, 272] on p "Більше 80 готових подарункових наборів на будь-який бюджет та смак. Наші менедж…" at bounding box center [709, 313] width 913 height 82
click at [507, 220] on div "Готові подарункові набори" at bounding box center [709, 236] width 913 height 39
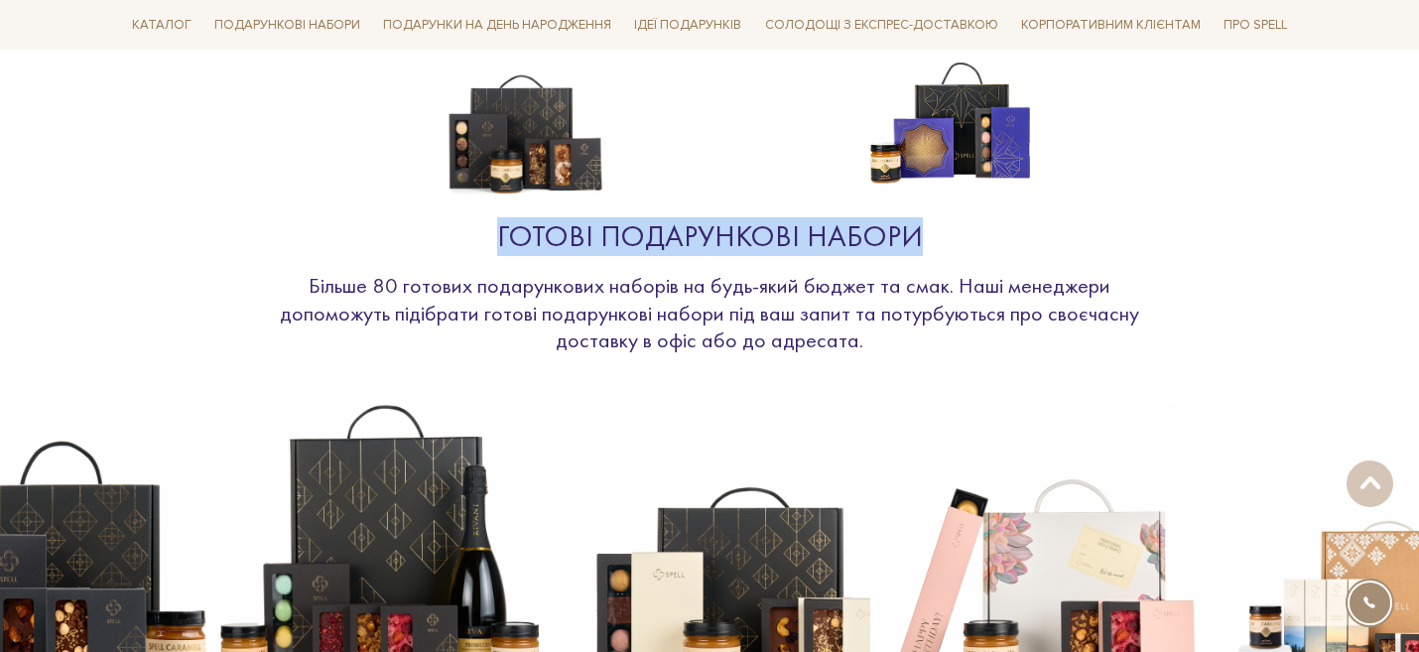
drag, startPoint x: 502, startPoint y: 212, endPoint x: 1014, endPoint y: 212, distance: 512.0
click at [1015, 217] on div "Готові подарункові набори" at bounding box center [709, 236] width 913 height 39
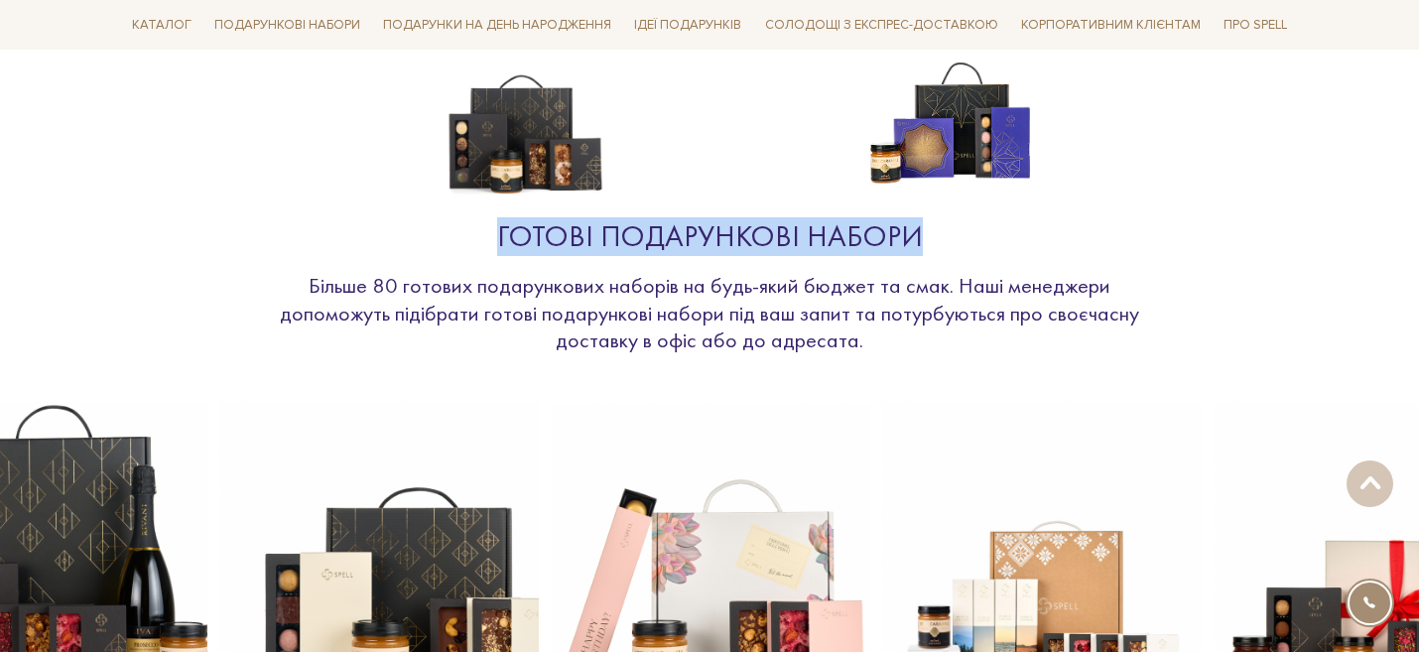
drag, startPoint x: 502, startPoint y: 199, endPoint x: 913, endPoint y: 199, distance: 410.8
click at [914, 217] on div "Готові подарункові набори" at bounding box center [709, 236] width 913 height 39
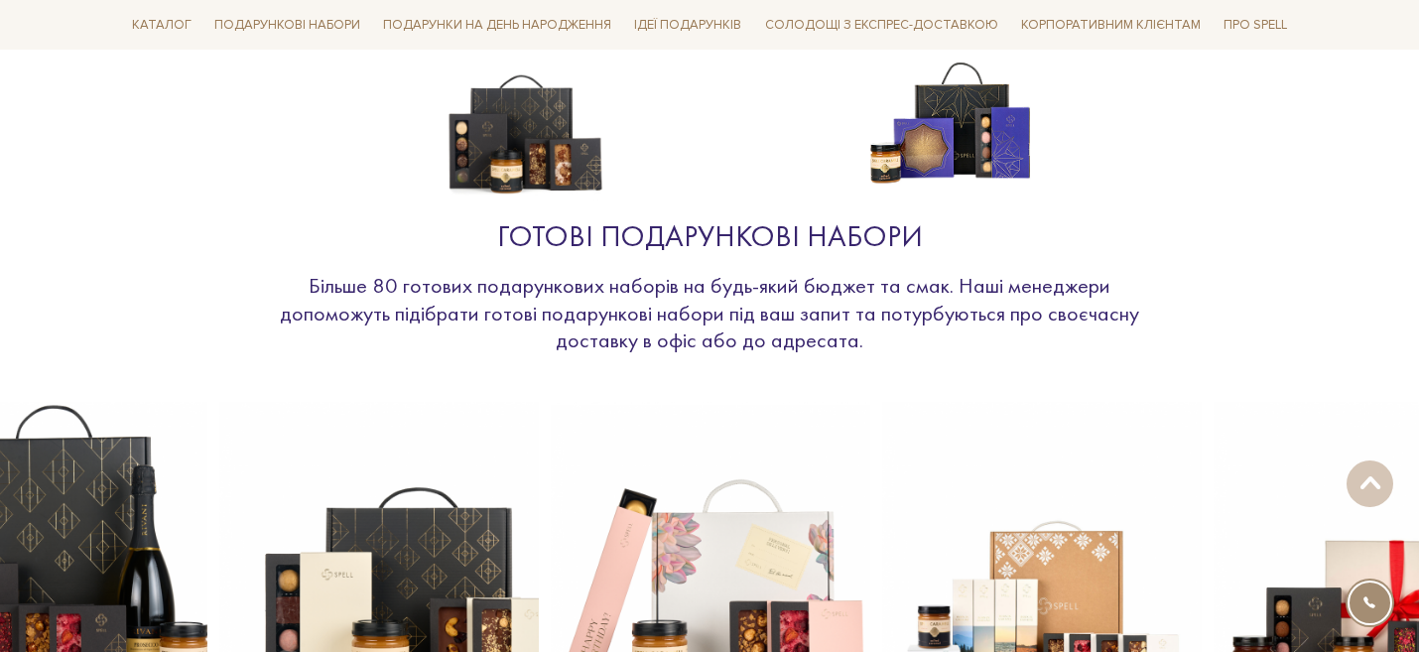
click at [910, 217] on div "Готові подарункові набори" at bounding box center [709, 236] width 913 height 39
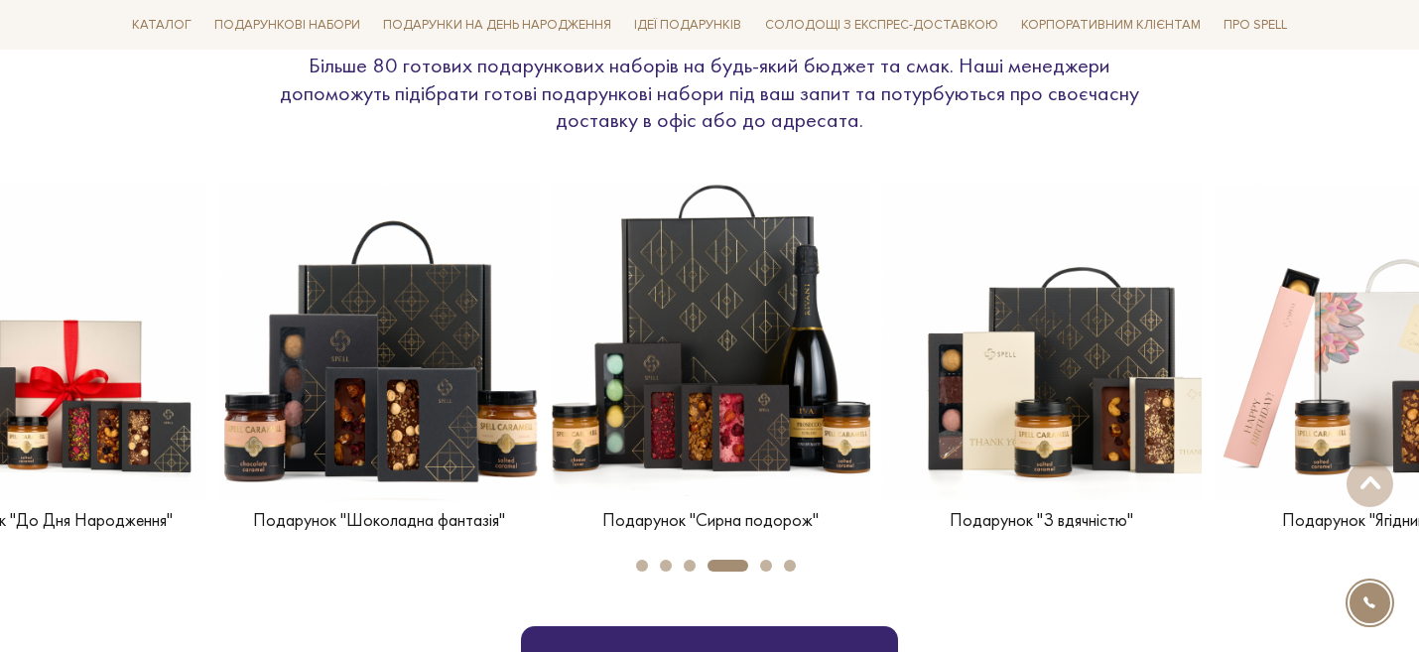
scroll to position [2152, 0]
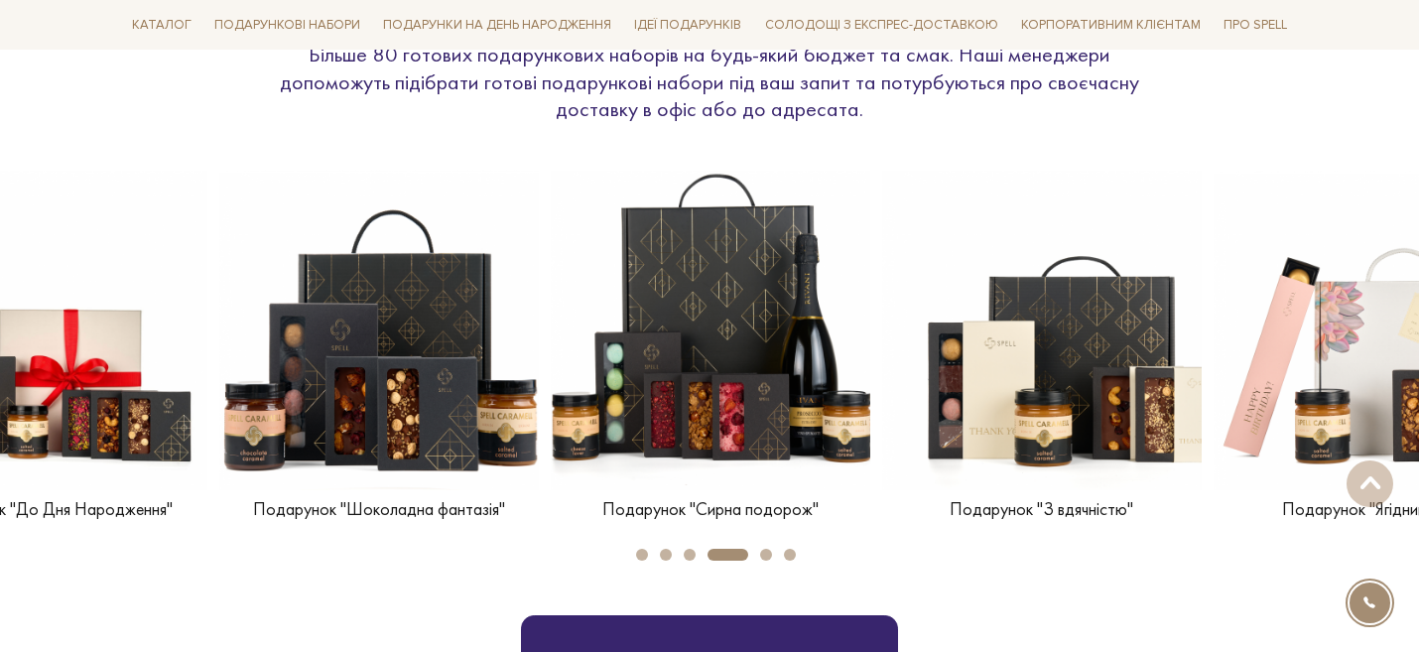
click at [760, 549] on li "5" at bounding box center [760, 555] width 24 height 12
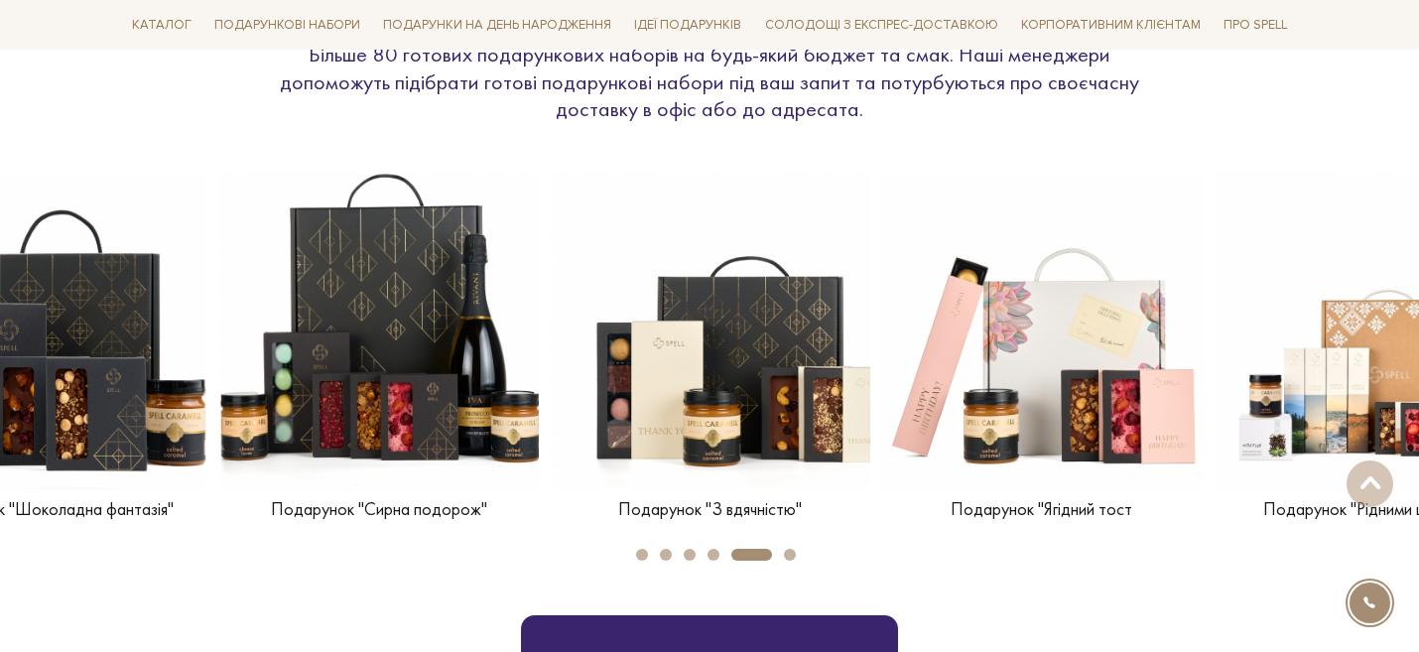
click at [788, 549] on button "6" at bounding box center [790, 555] width 12 height 12
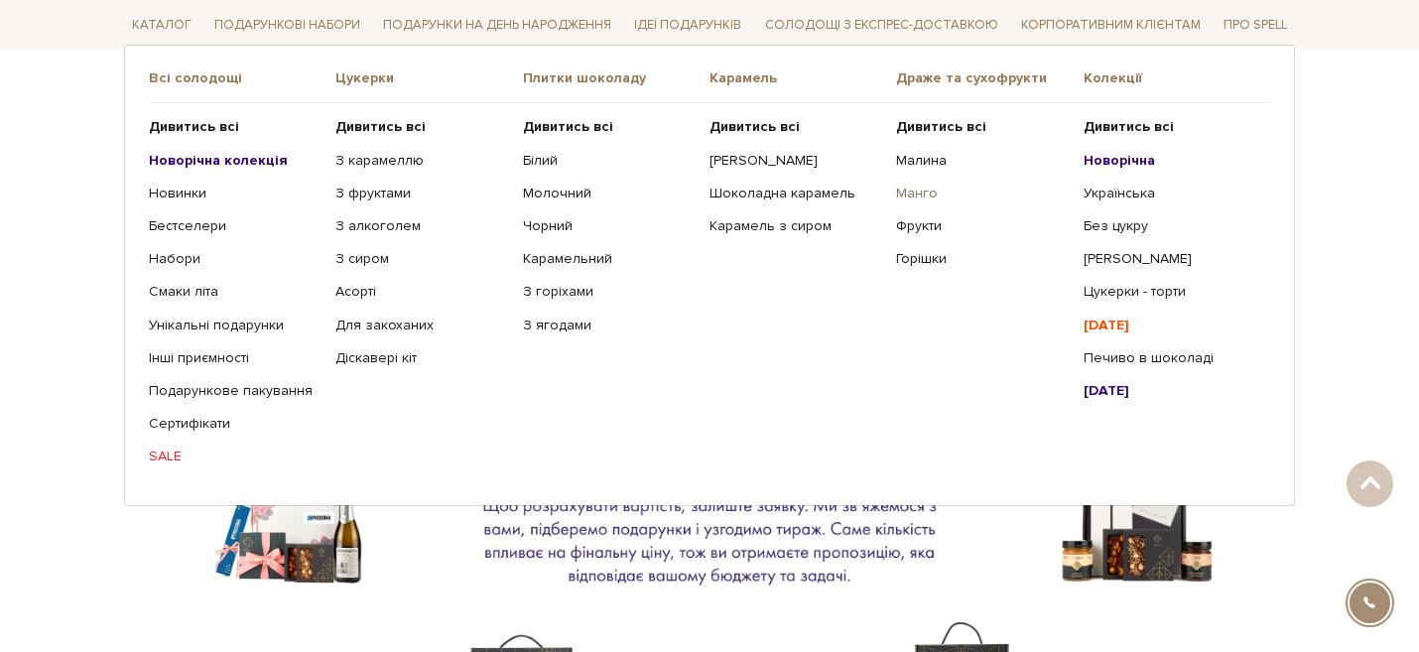
scroll to position [1355, 0]
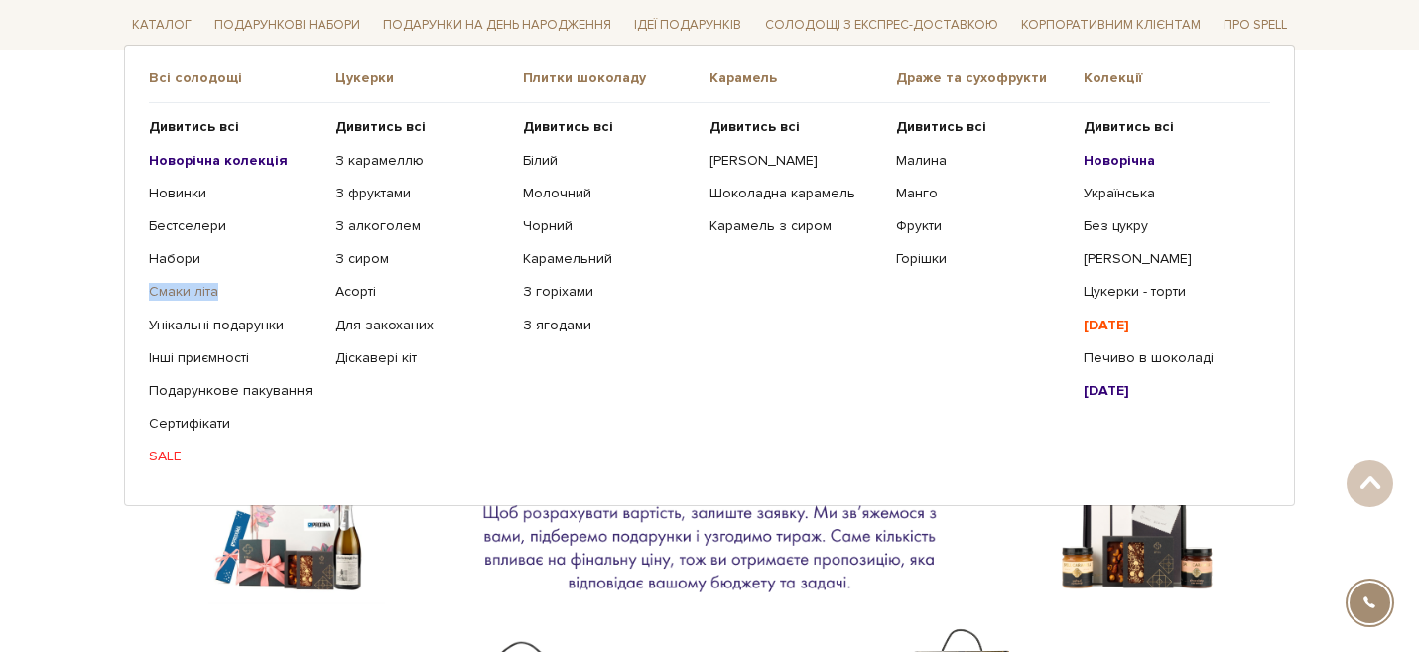
drag, startPoint x: 138, startPoint y: 292, endPoint x: 227, endPoint y: 295, distance: 89.4
click at [228, 295] on div "Всі солодощі Дивитись всі Новорічна колекція Новинки Бестселери Набори Смаки лі…" at bounding box center [709, 275] width 1171 height 460
click at [1150, 352] on link "Печиво в шоколаді" at bounding box center [1170, 358] width 172 height 18
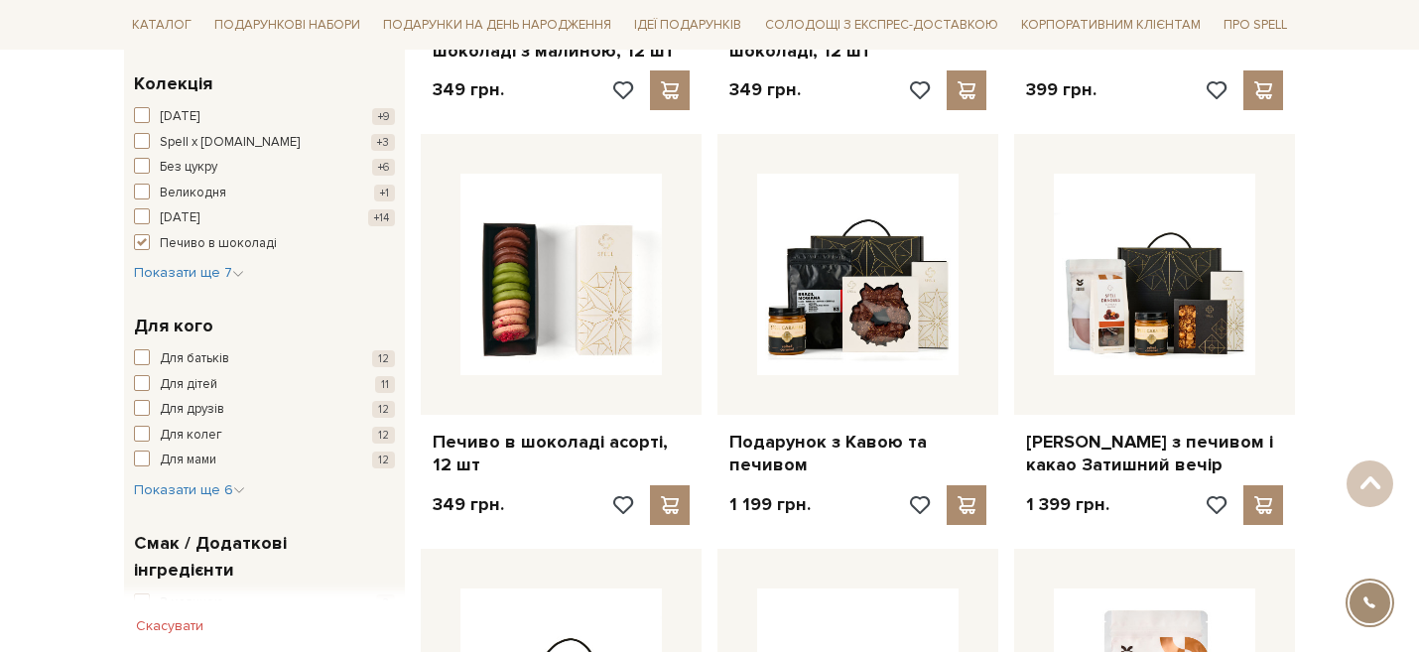
scroll to position [663, 0]
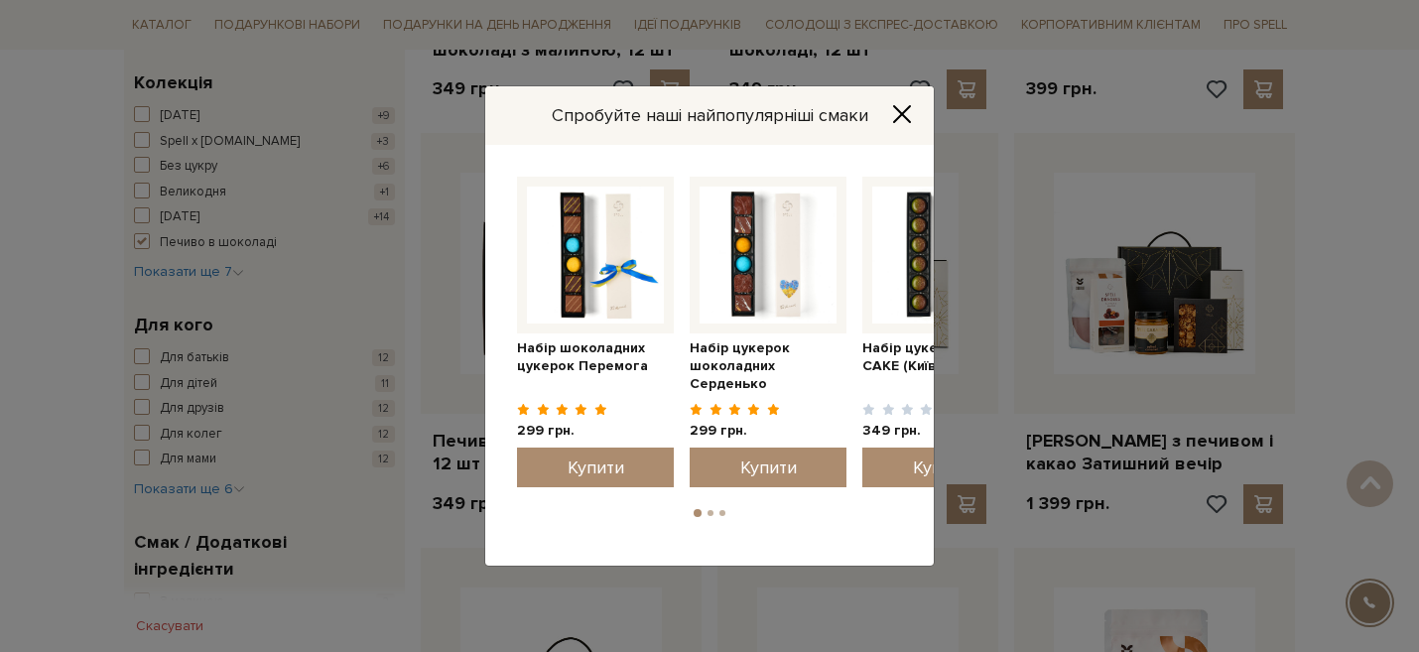
click at [898, 106] on icon "Close" at bounding box center [902, 114] width 20 height 20
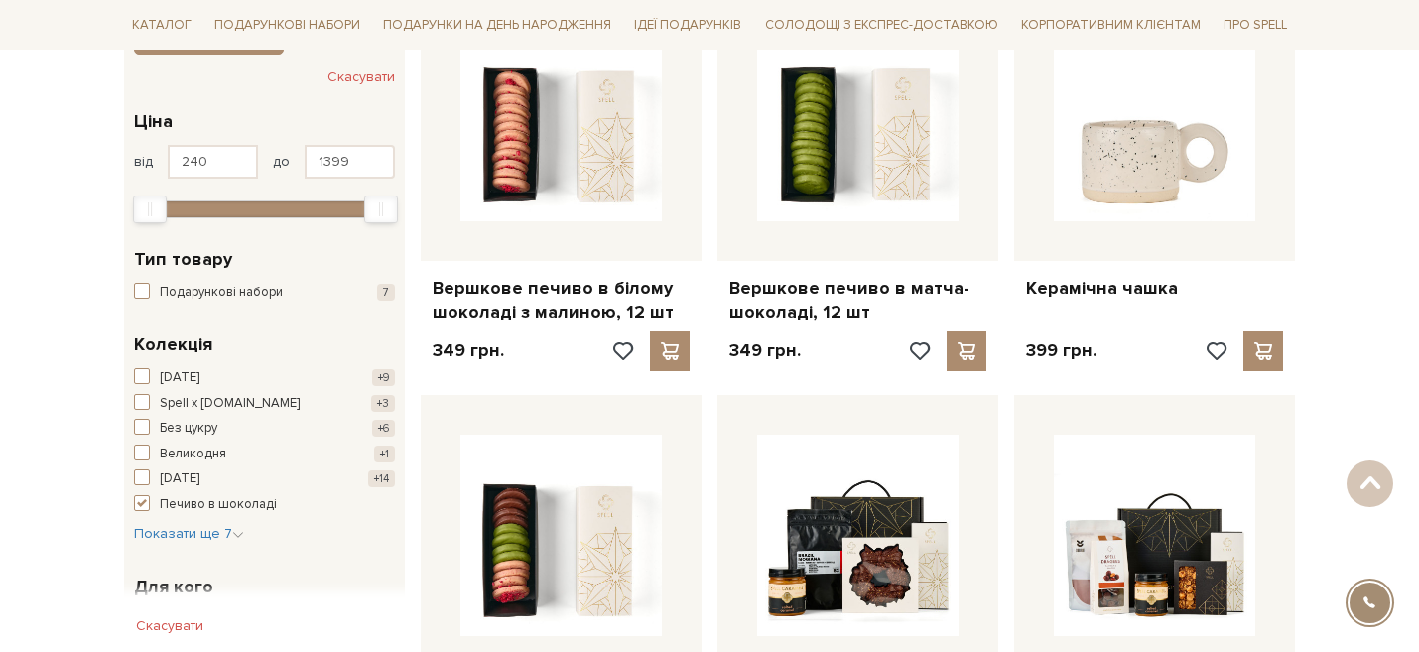
scroll to position [0, 0]
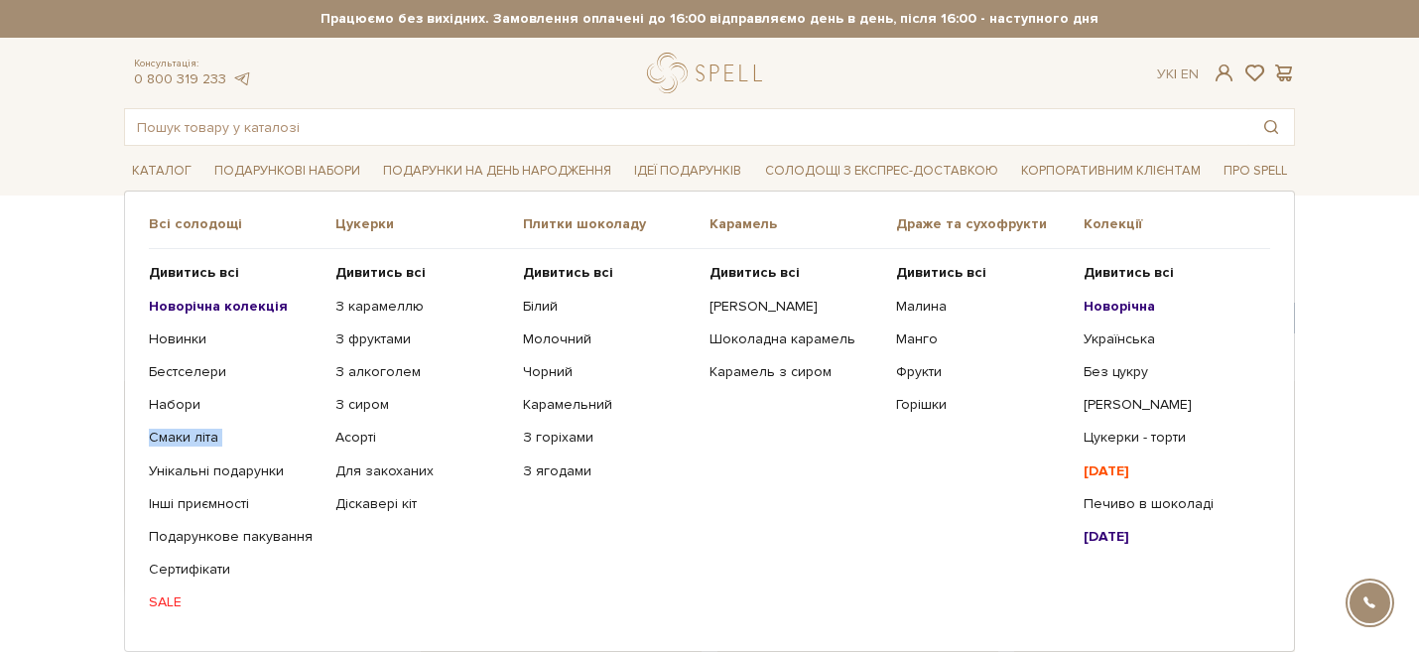
drag, startPoint x: 240, startPoint y: 448, endPoint x: 136, endPoint y: 440, distance: 104.5
click at [136, 440] on div "Всі солодощі Дивитись всі Новорічна колекція Новинки Бестселери Набори Смаки лі…" at bounding box center [709, 421] width 1171 height 460
click at [1109, 475] on b "[DATE]" at bounding box center [1107, 470] width 46 height 17
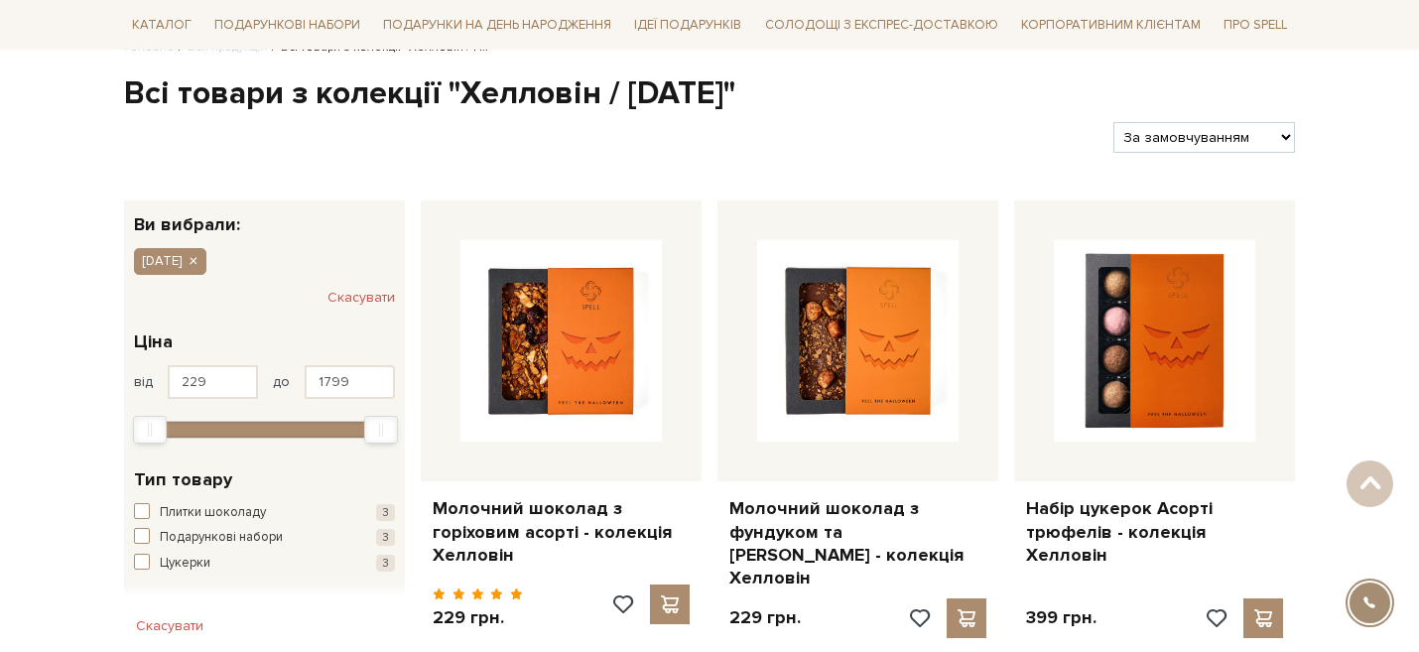
scroll to position [94, 0]
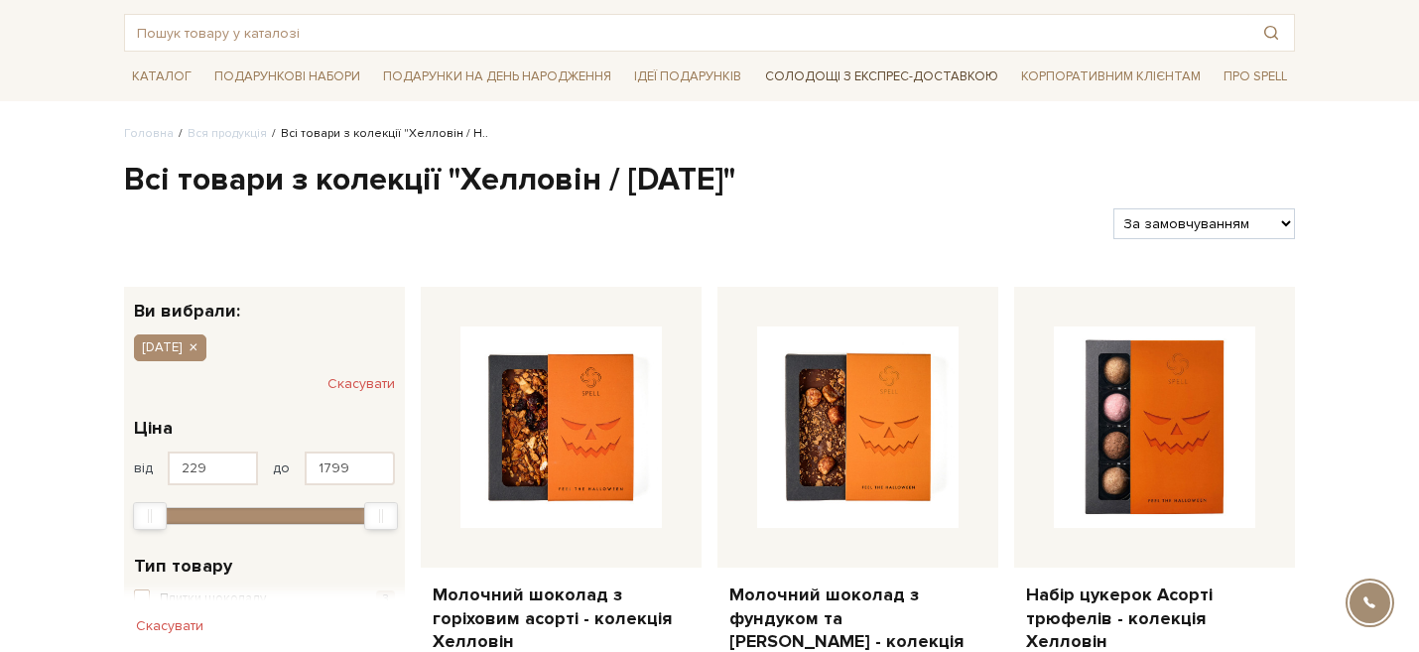
drag, startPoint x: 1000, startPoint y: 100, endPoint x: 763, endPoint y: 80, distance: 238.0
click at [763, 80] on li "Солодощі з експрес-доставкою" at bounding box center [881, 77] width 249 height 50
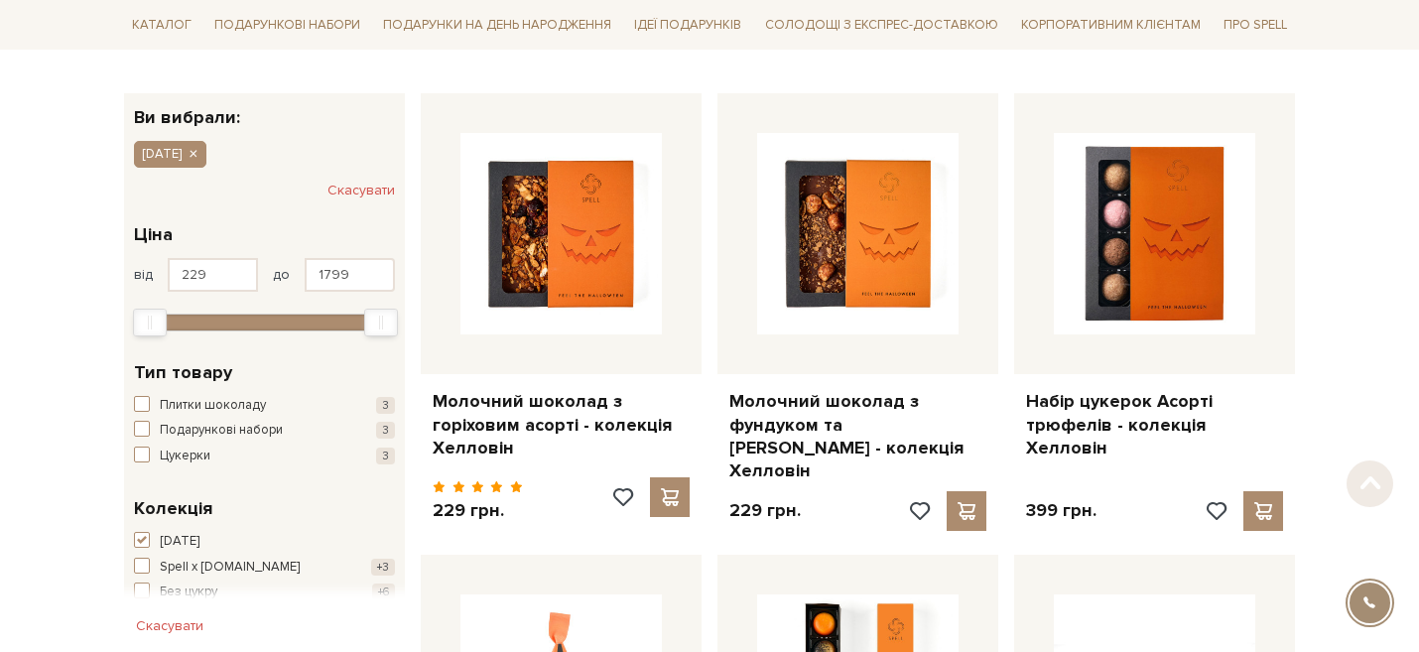
scroll to position [305, 0]
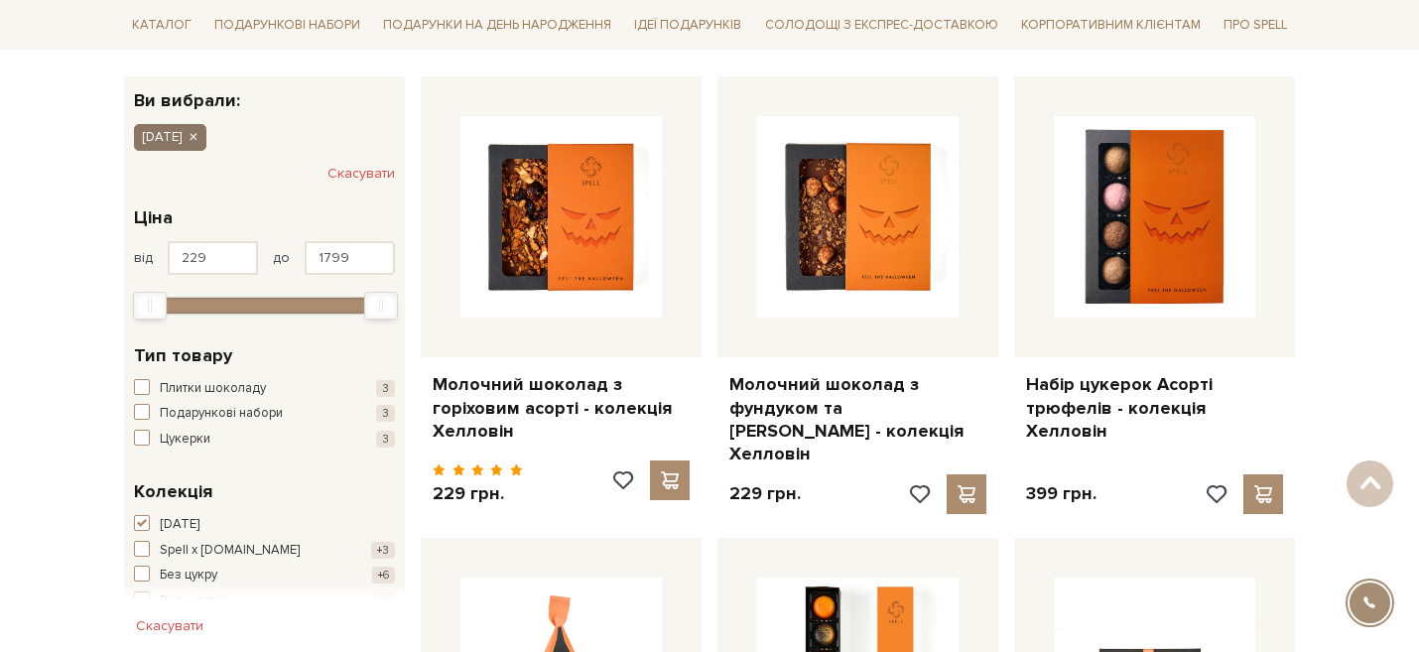
click at [198, 136] on icon "button" at bounding box center [193, 138] width 12 height 18
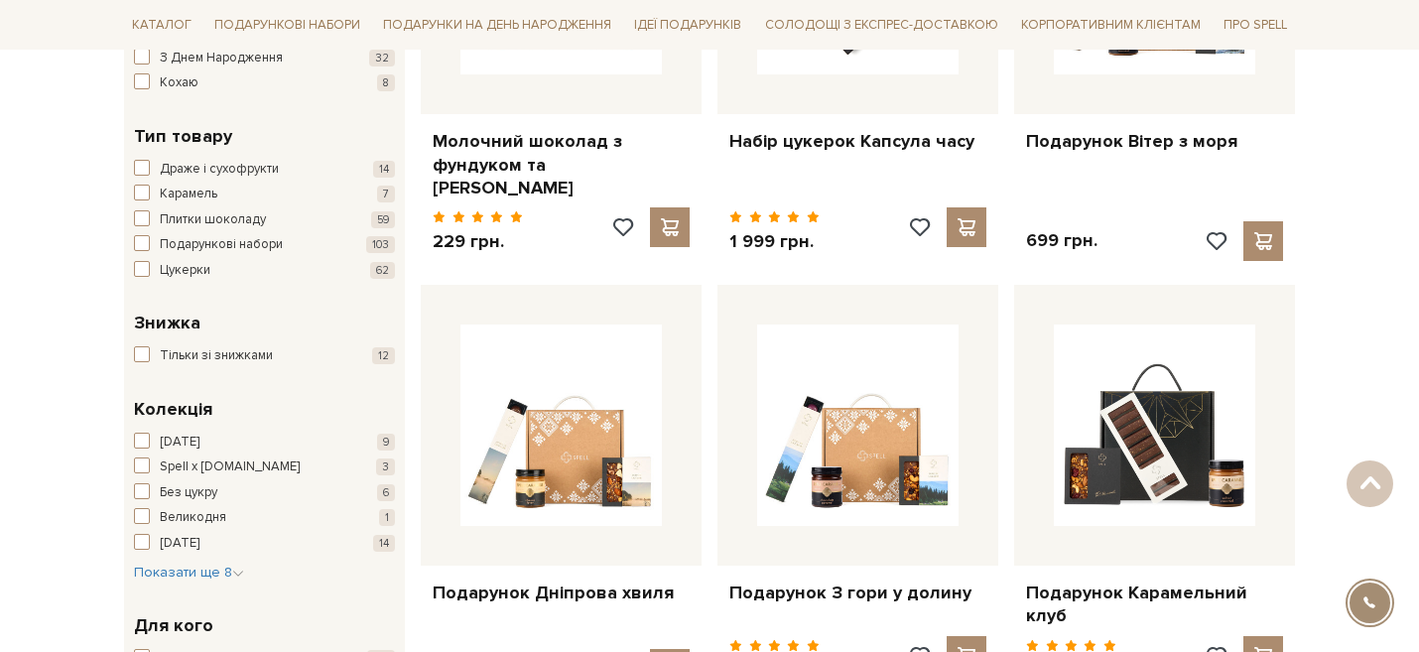
scroll to position [571, 0]
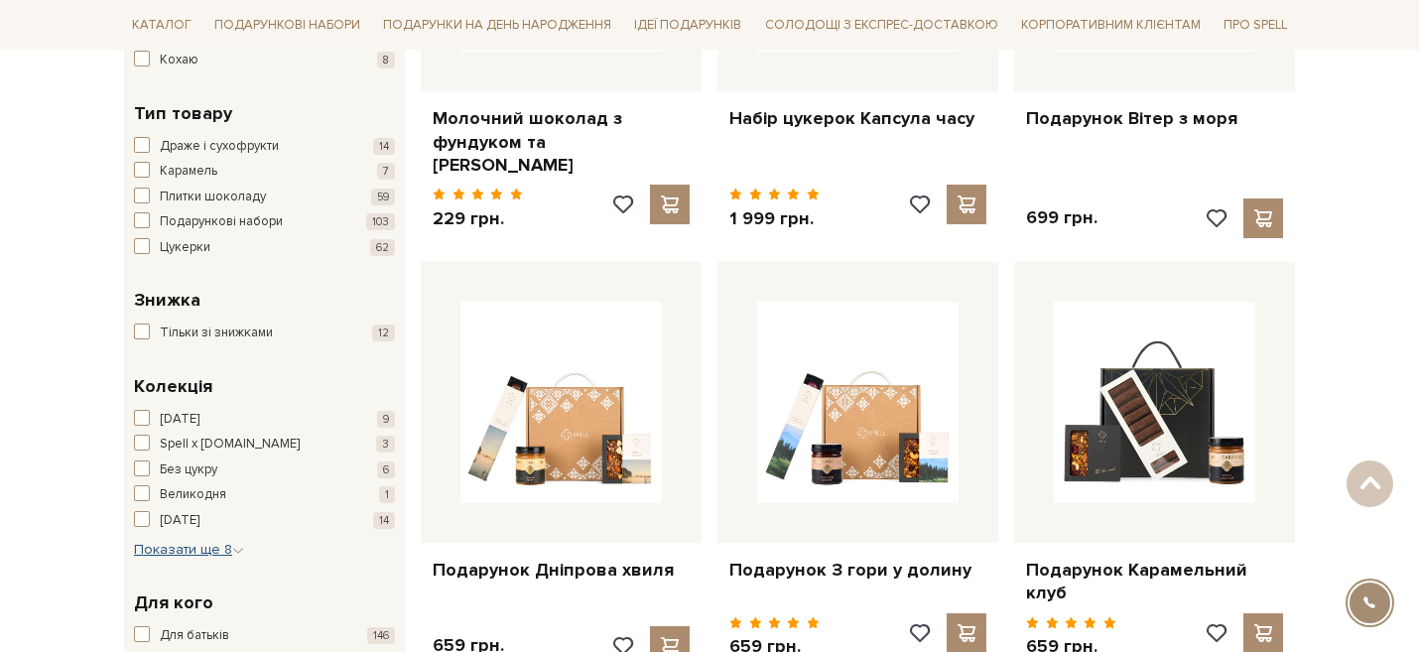
click at [241, 550] on icon "button" at bounding box center [238, 551] width 12 height 12
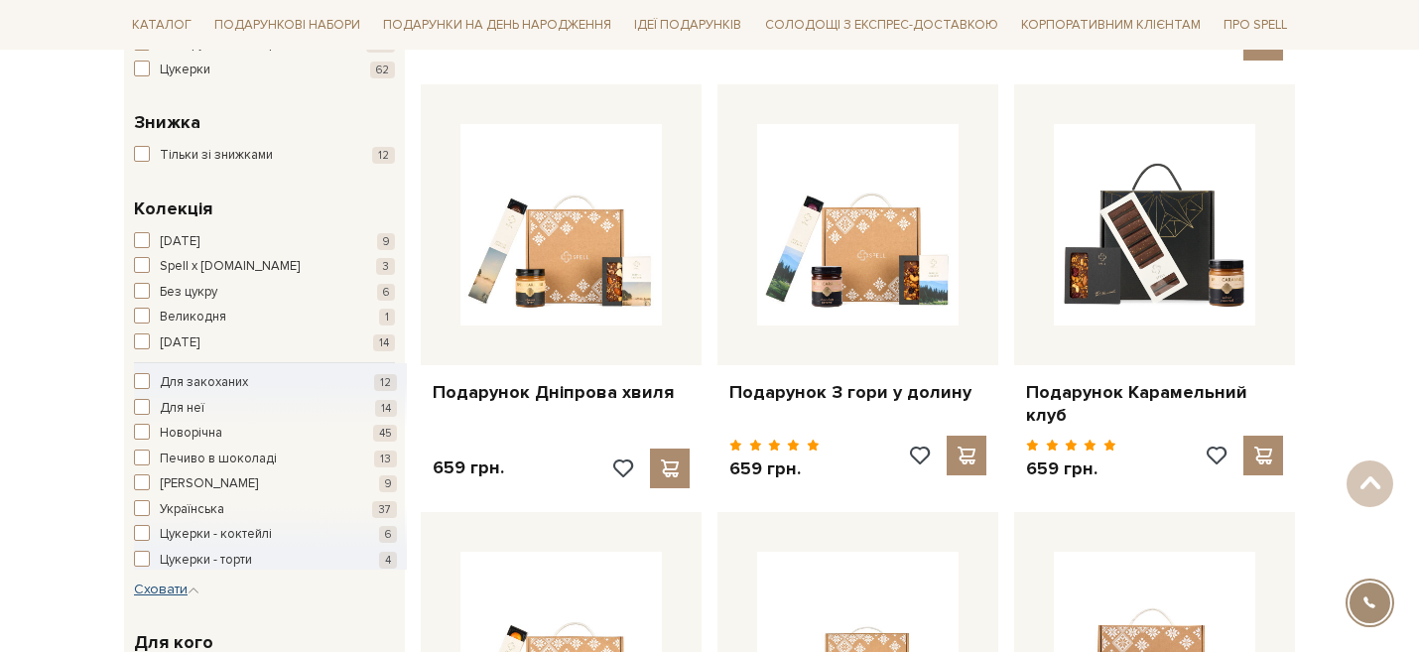
scroll to position [757, 0]
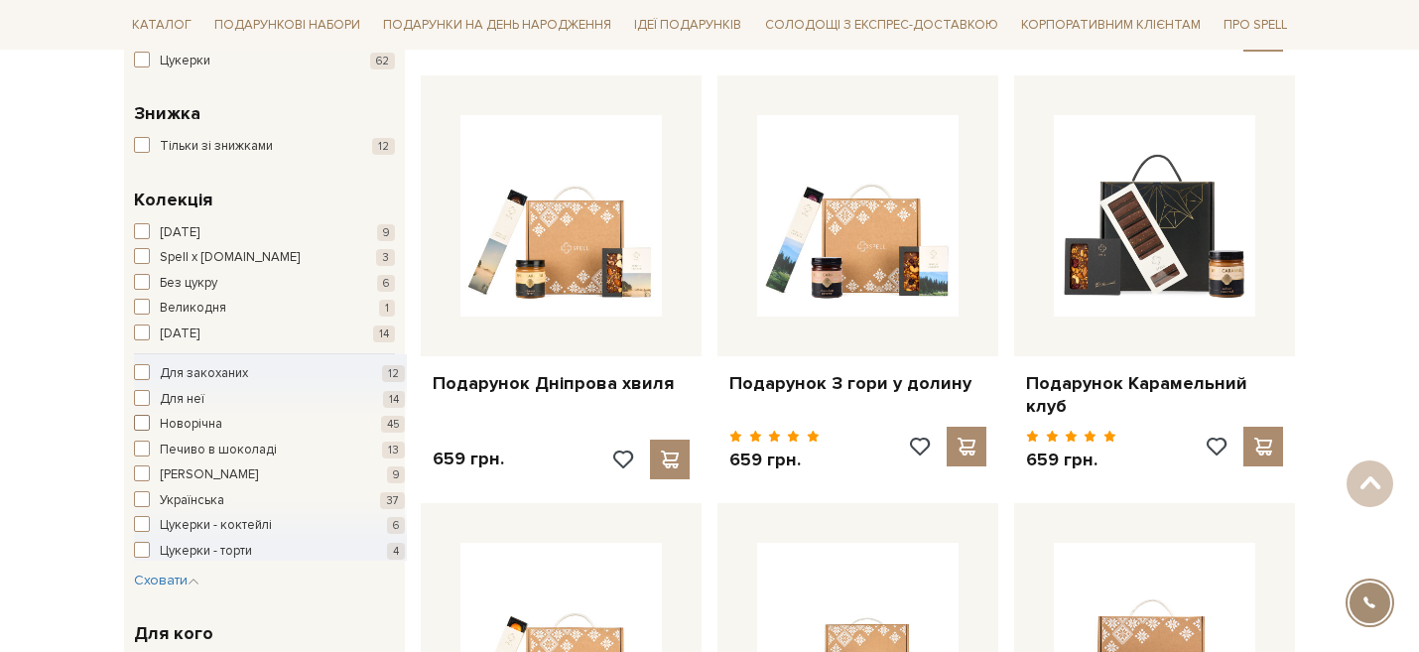
click at [145, 425] on span "button" at bounding box center [142, 423] width 16 height 16
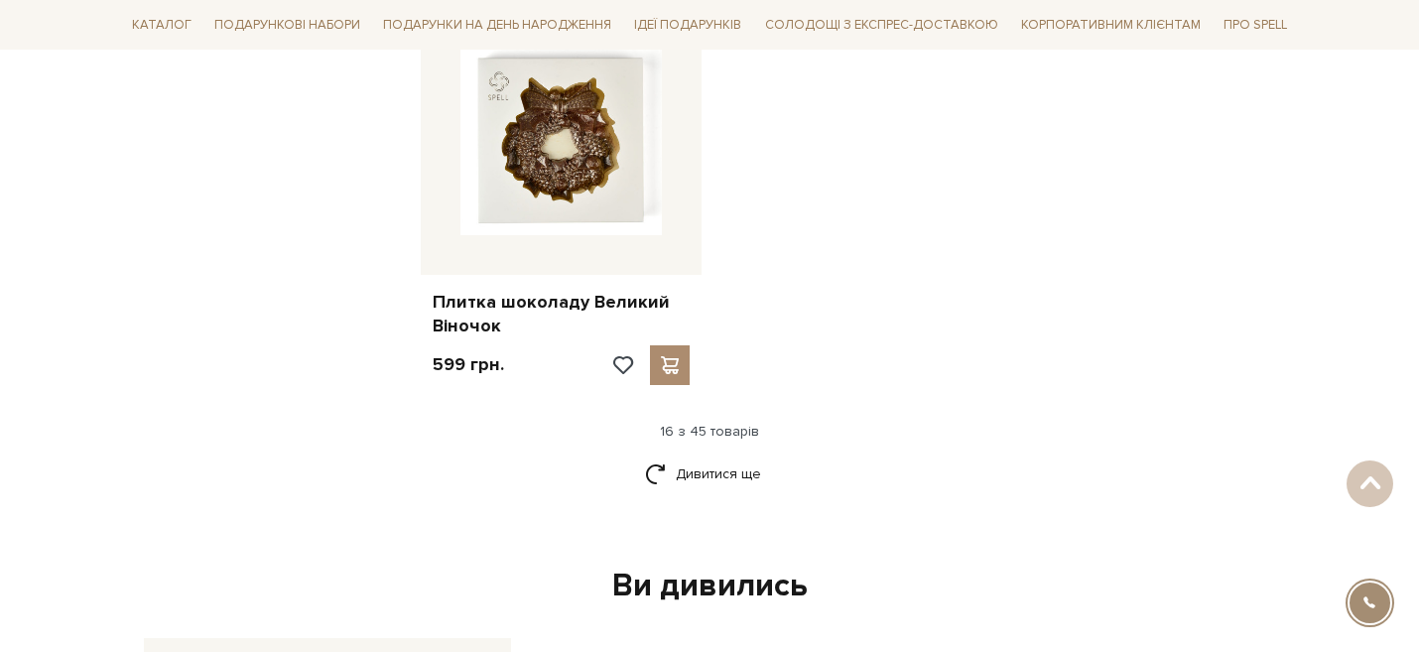
scroll to position [2449, 0]
click at [729, 483] on link "Дивитися ще" at bounding box center [709, 474] width 129 height 35
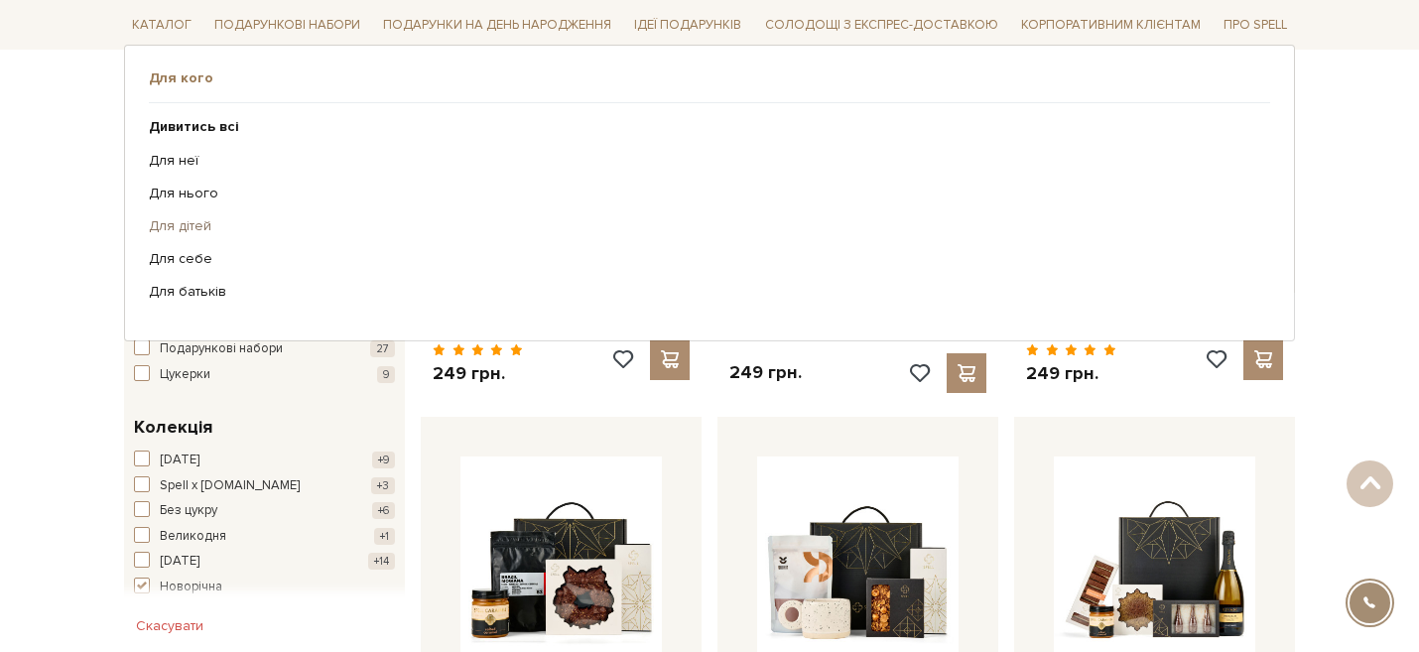
scroll to position [0, 0]
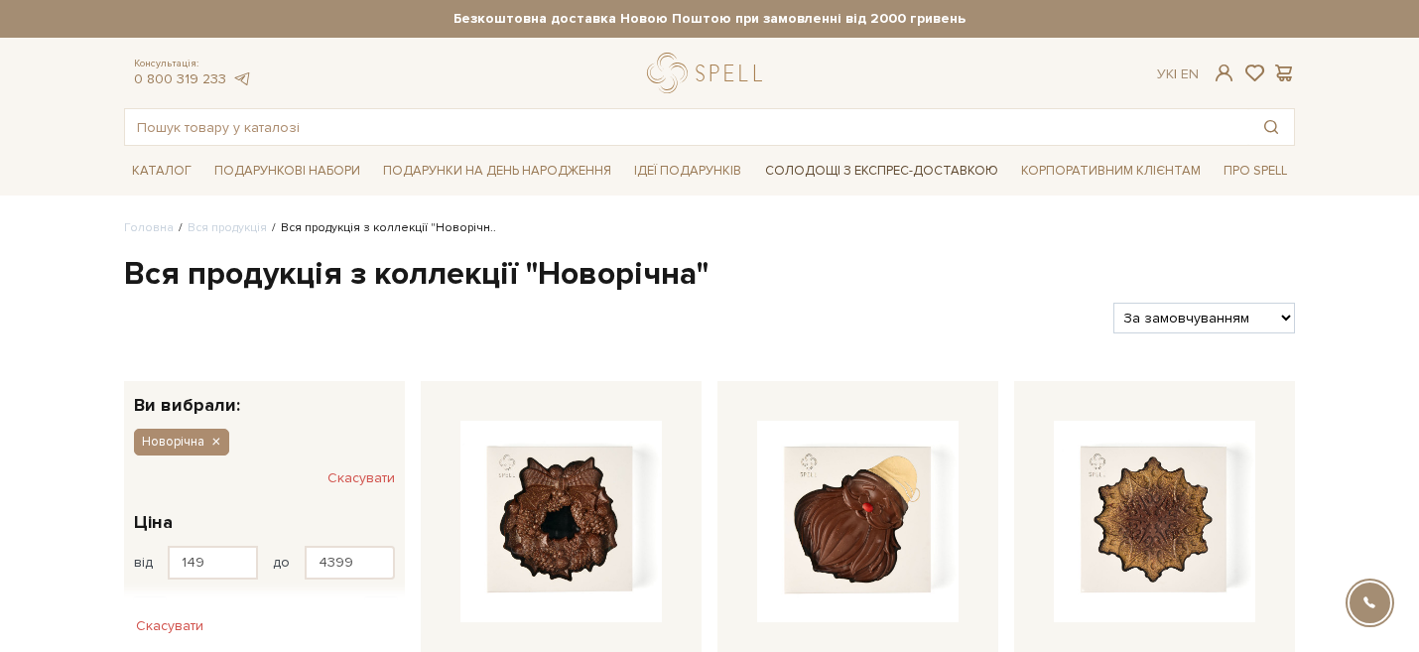
click at [816, 174] on link "Солодощі з експрес-доставкою" at bounding box center [881, 171] width 249 height 34
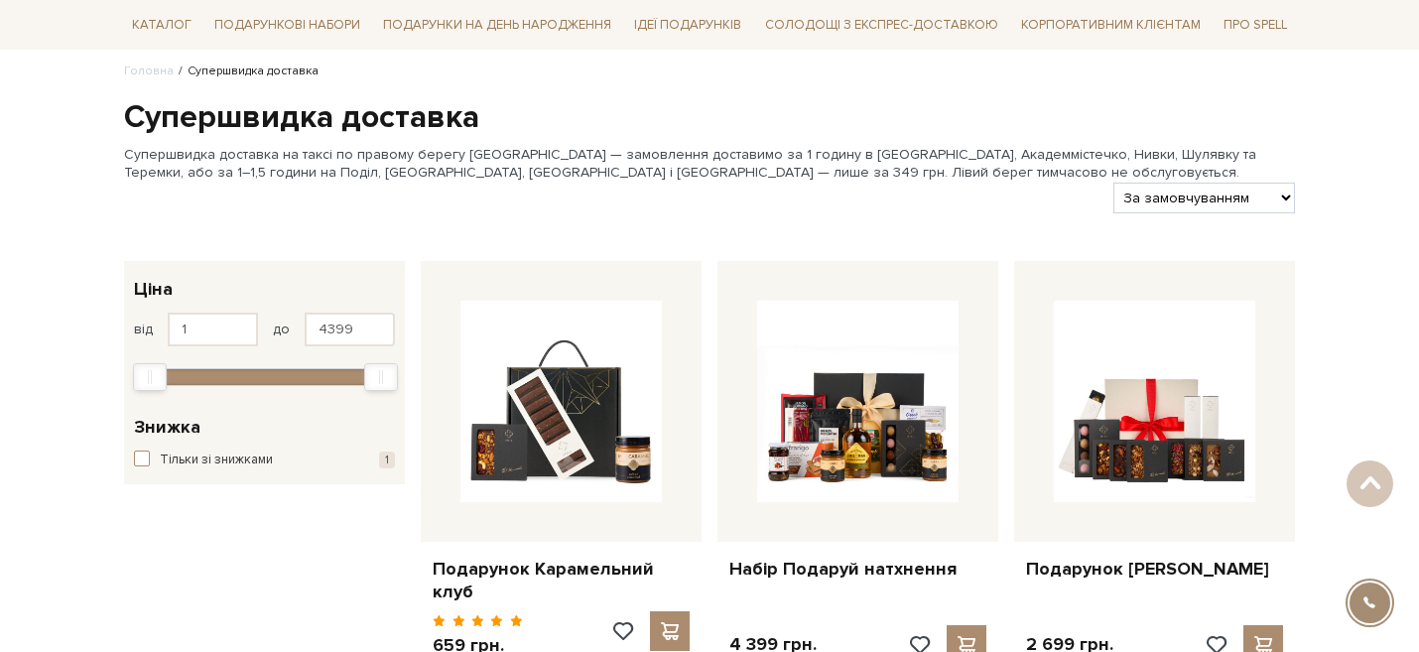
scroll to position [27, 0]
